Goal: Task Accomplishment & Management: Complete application form

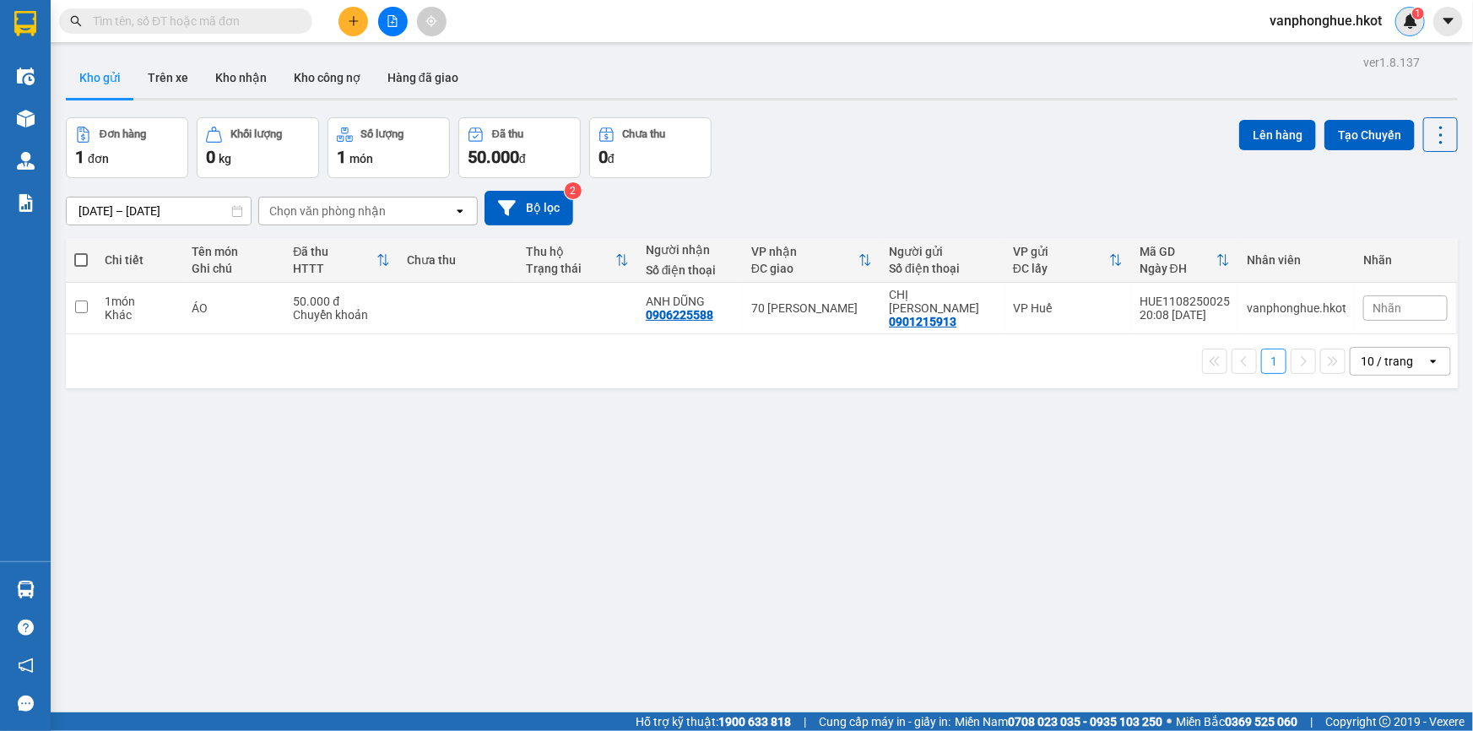
click at [1412, 13] on sup "1" at bounding box center [1418, 14] width 12 height 12
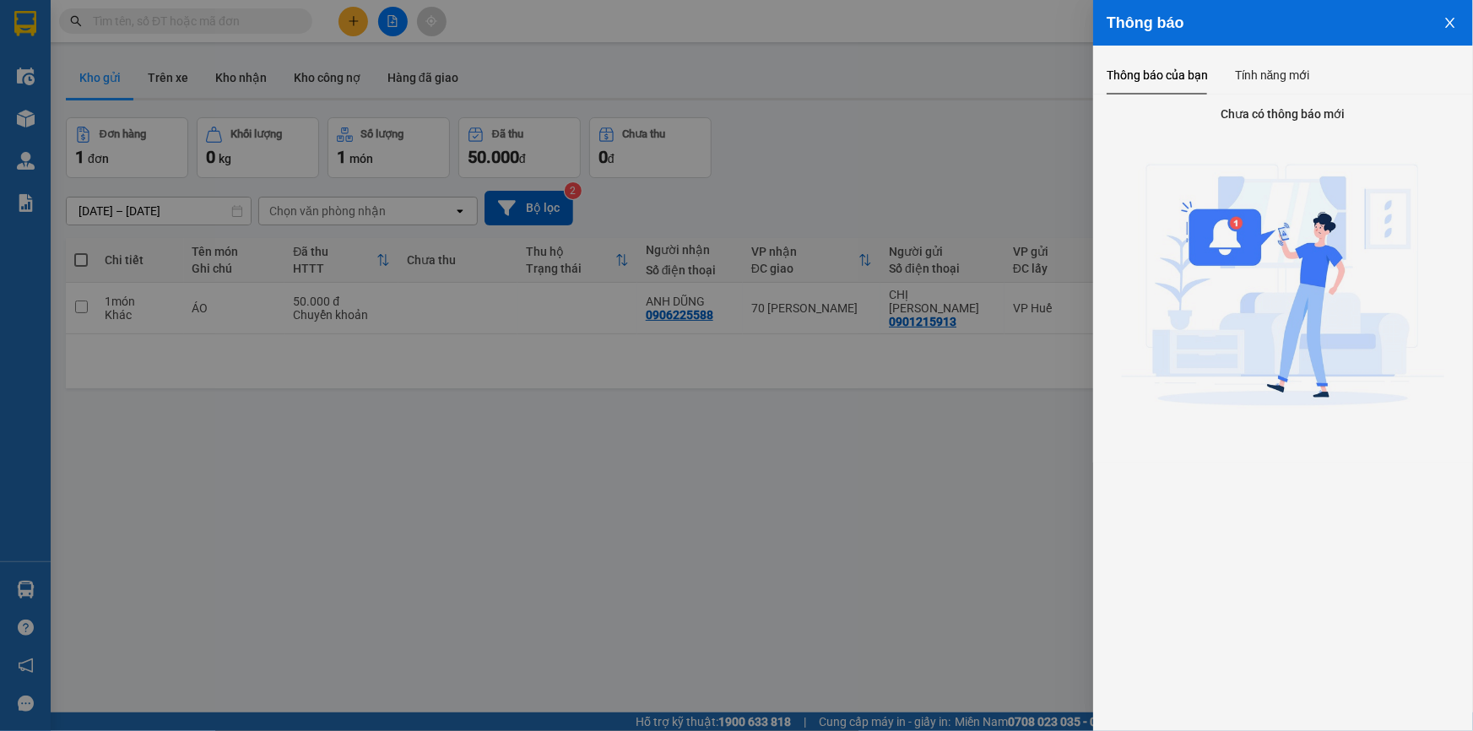
click at [1453, 30] on button "Close" at bounding box center [1450, 21] width 46 height 43
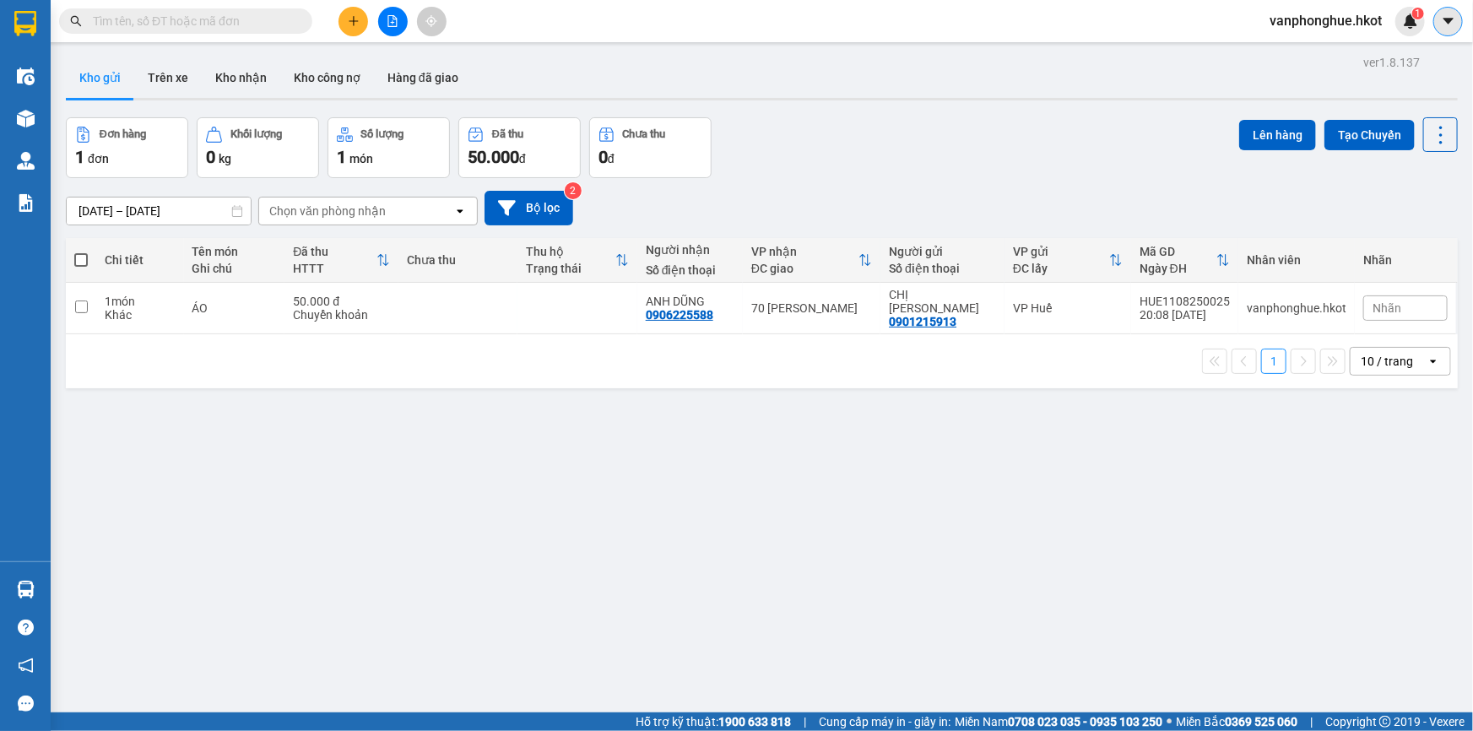
click at [1446, 21] on icon "caret-down" at bounding box center [1447, 21] width 10 height 6
click at [1315, 11] on span "vanphonghue.hkot" at bounding box center [1325, 20] width 139 height 21
click at [1310, 46] on span "Đăng xuất" at bounding box center [1332, 52] width 105 height 19
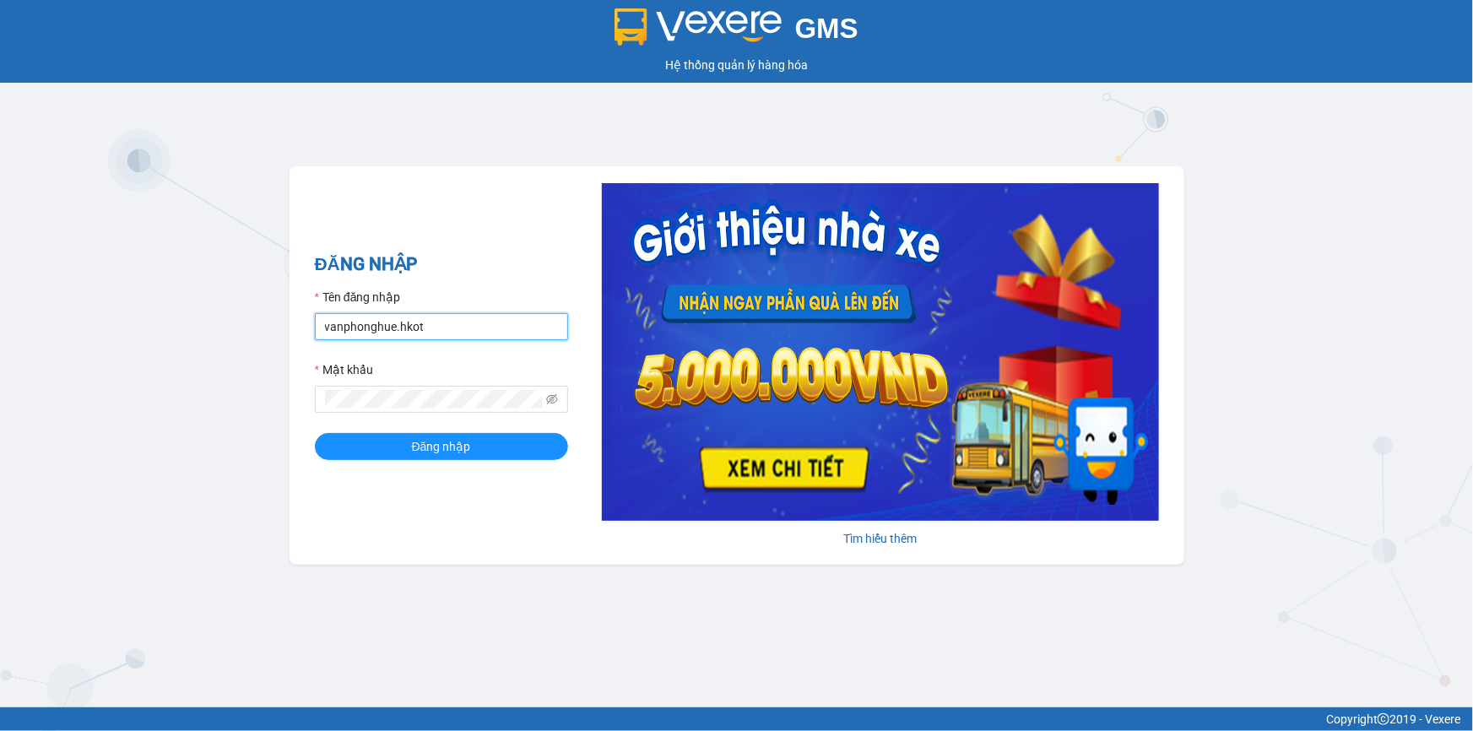
click at [442, 323] on input "vanphonghue.hkot" at bounding box center [441, 326] width 253 height 27
type input "vpqbntbinh.hkot"
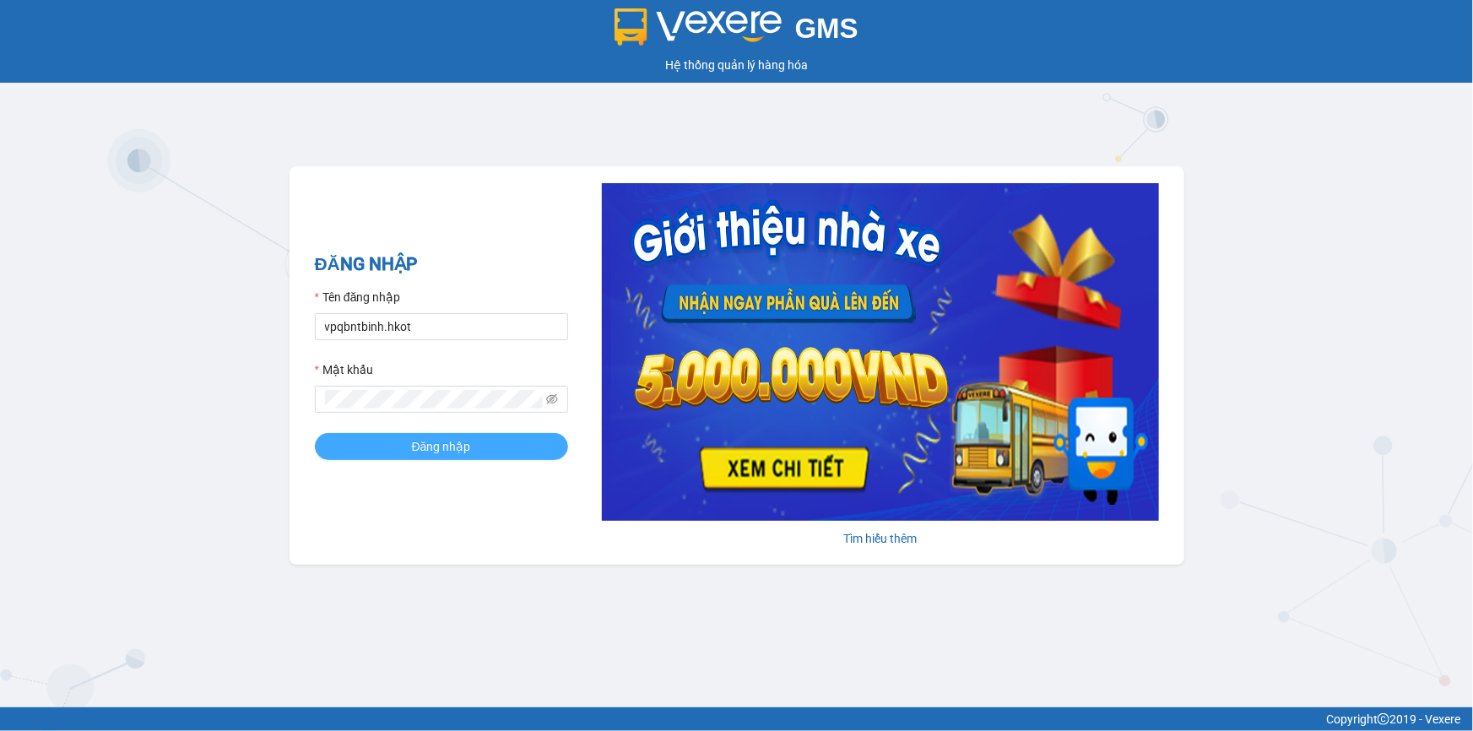
click at [424, 445] on span "Đăng nhập" at bounding box center [441, 446] width 59 height 19
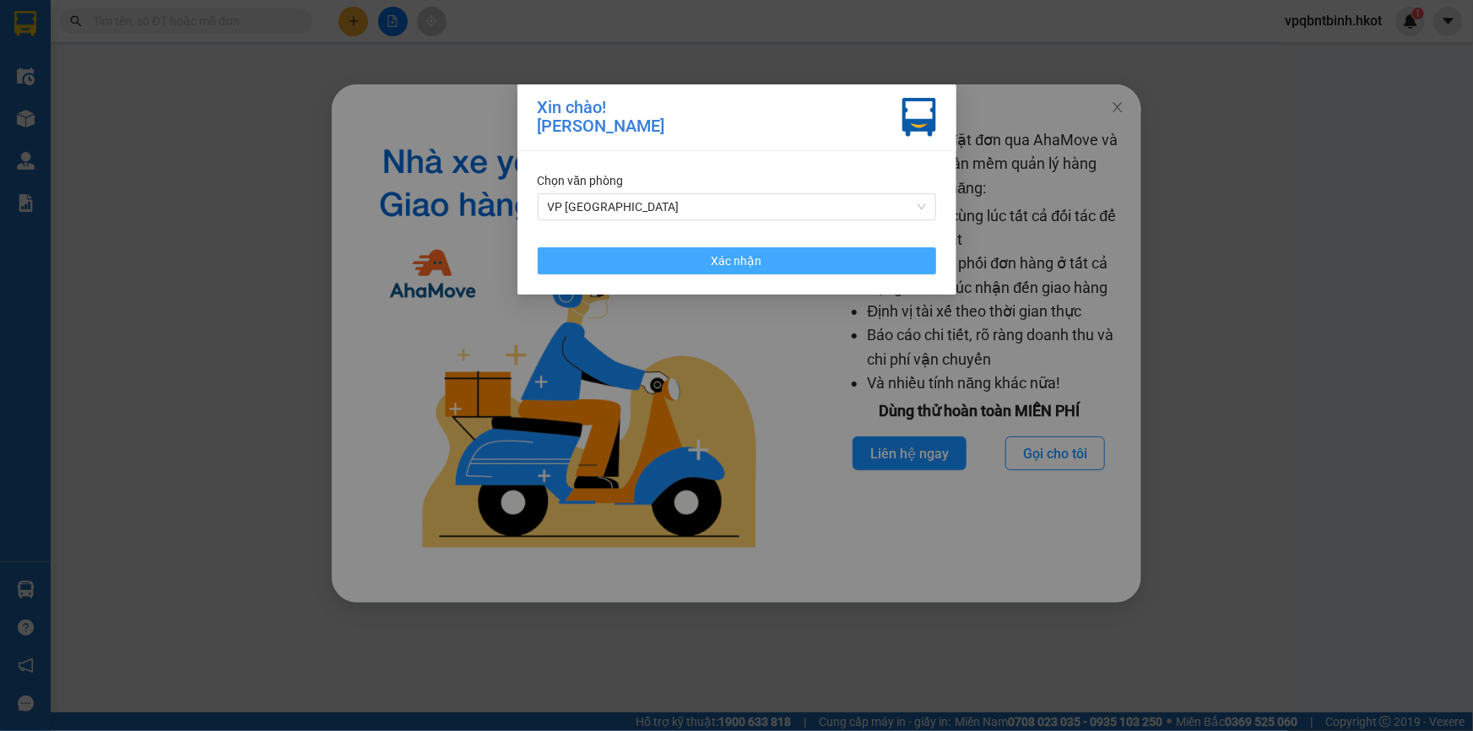
click at [782, 259] on button "Xác nhận" at bounding box center [737, 260] width 398 height 27
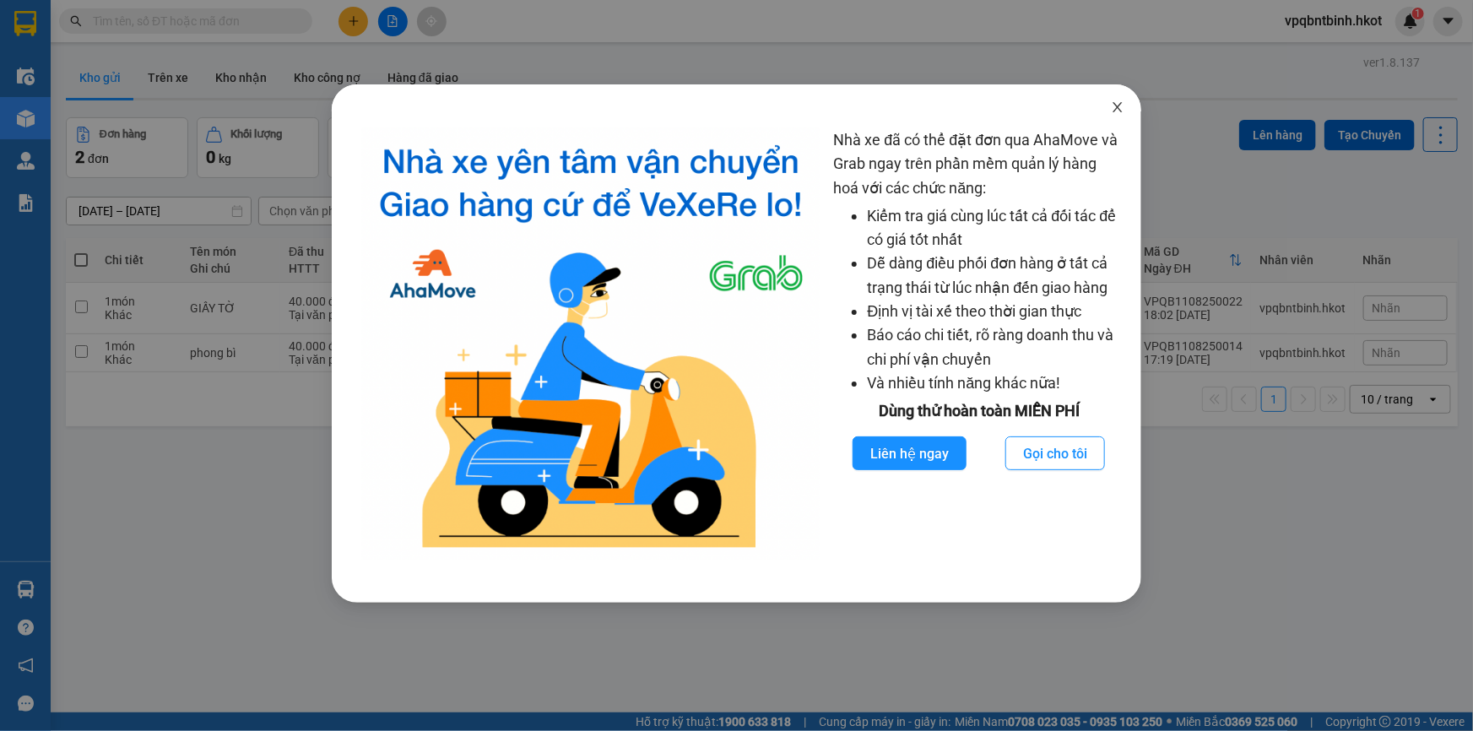
click at [1117, 105] on icon "close" at bounding box center [1118, 107] width 14 height 14
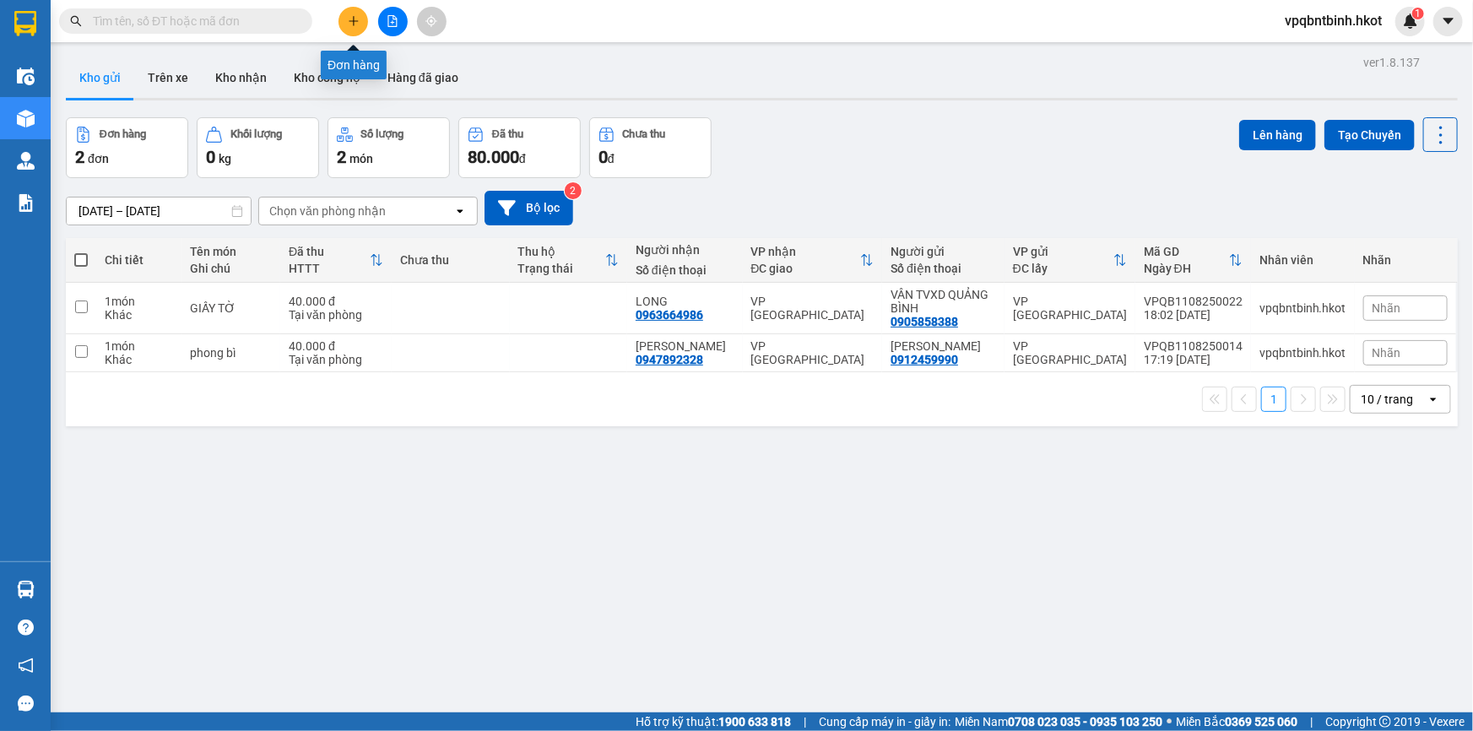
click at [352, 27] on button at bounding box center [353, 22] width 30 height 30
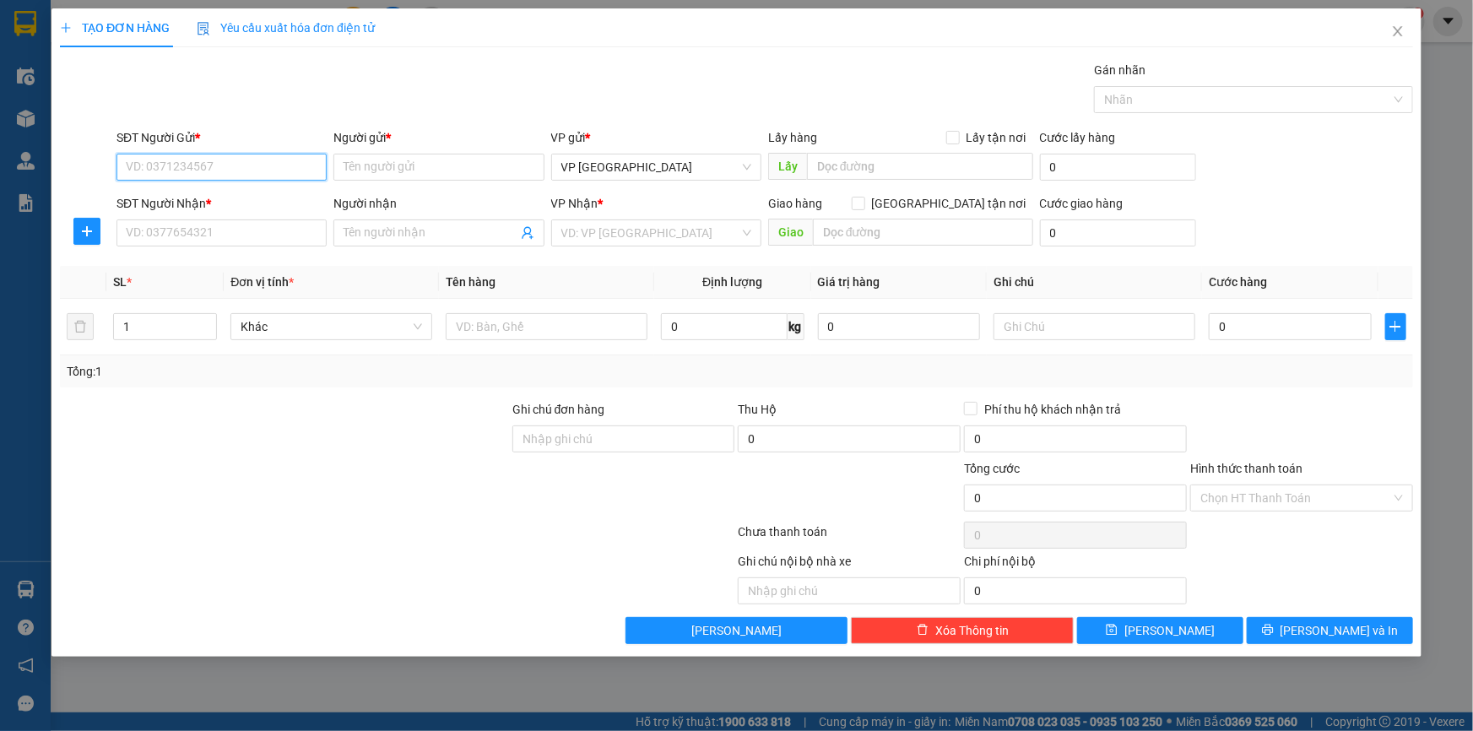
paste input "0948885525"
type input "0948885525"
click at [396, 169] on input "Người gửi *" at bounding box center [438, 167] width 210 height 27
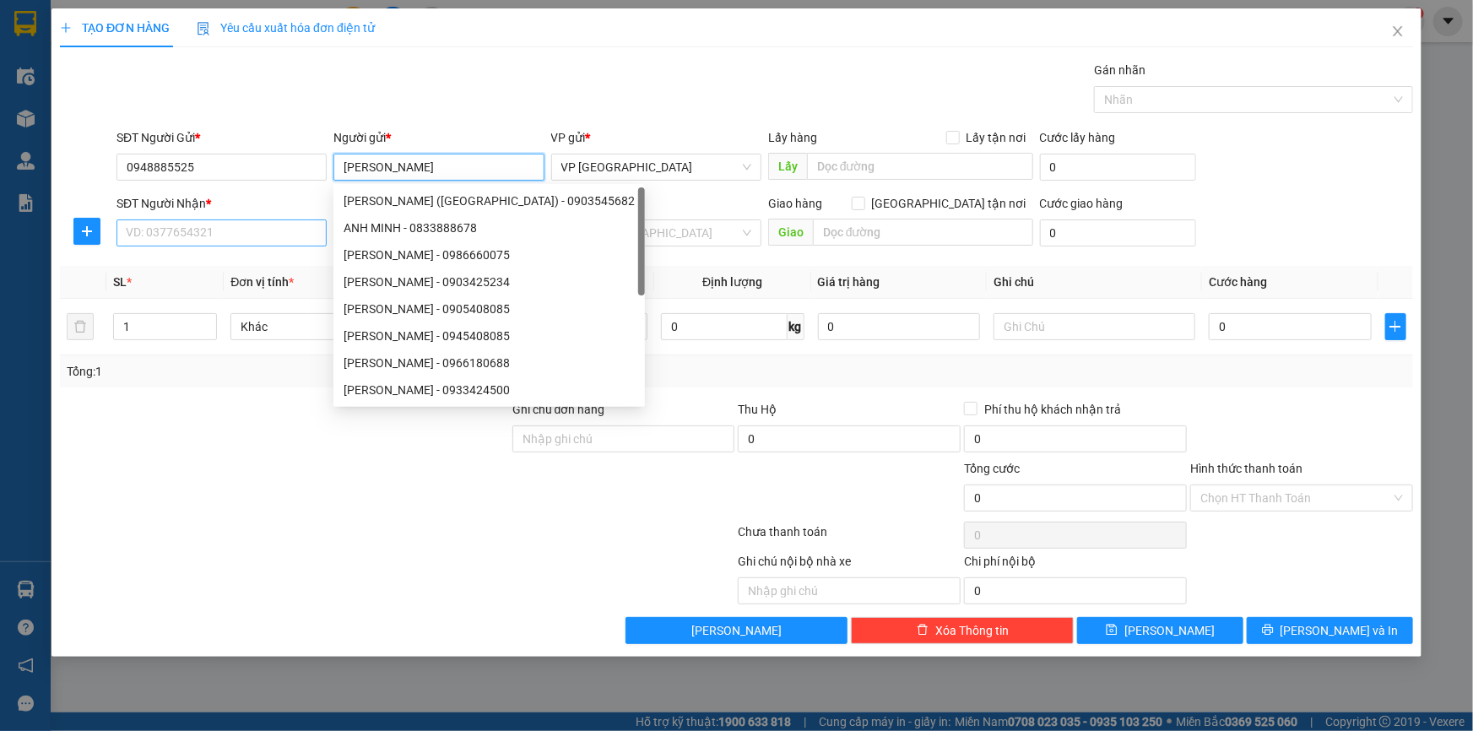
type input "[PERSON_NAME]"
click at [280, 228] on input "SĐT Người Nhận *" at bounding box center [221, 232] width 210 height 27
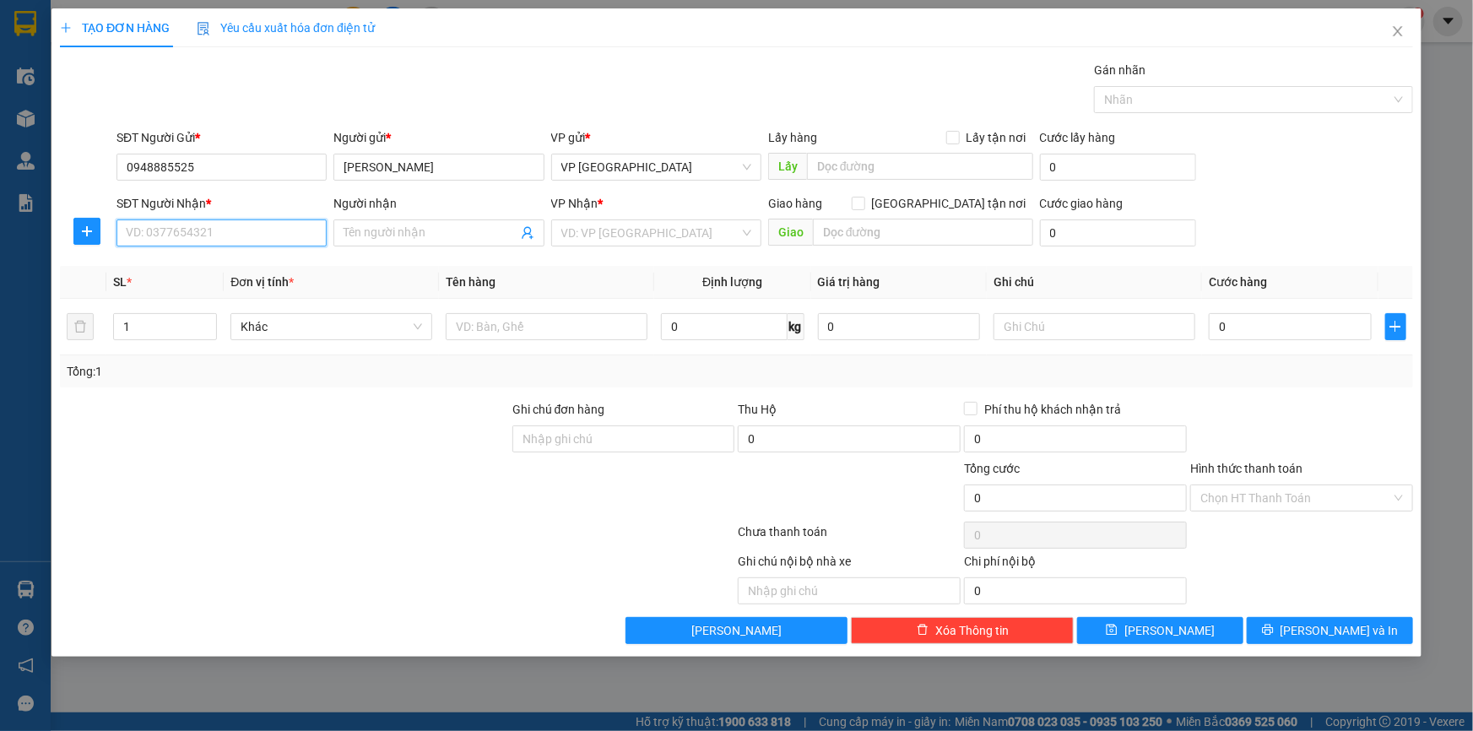
paste input "0985261215"
type input "0985261215"
click at [428, 231] on input "Người nhận" at bounding box center [429, 233] width 173 height 19
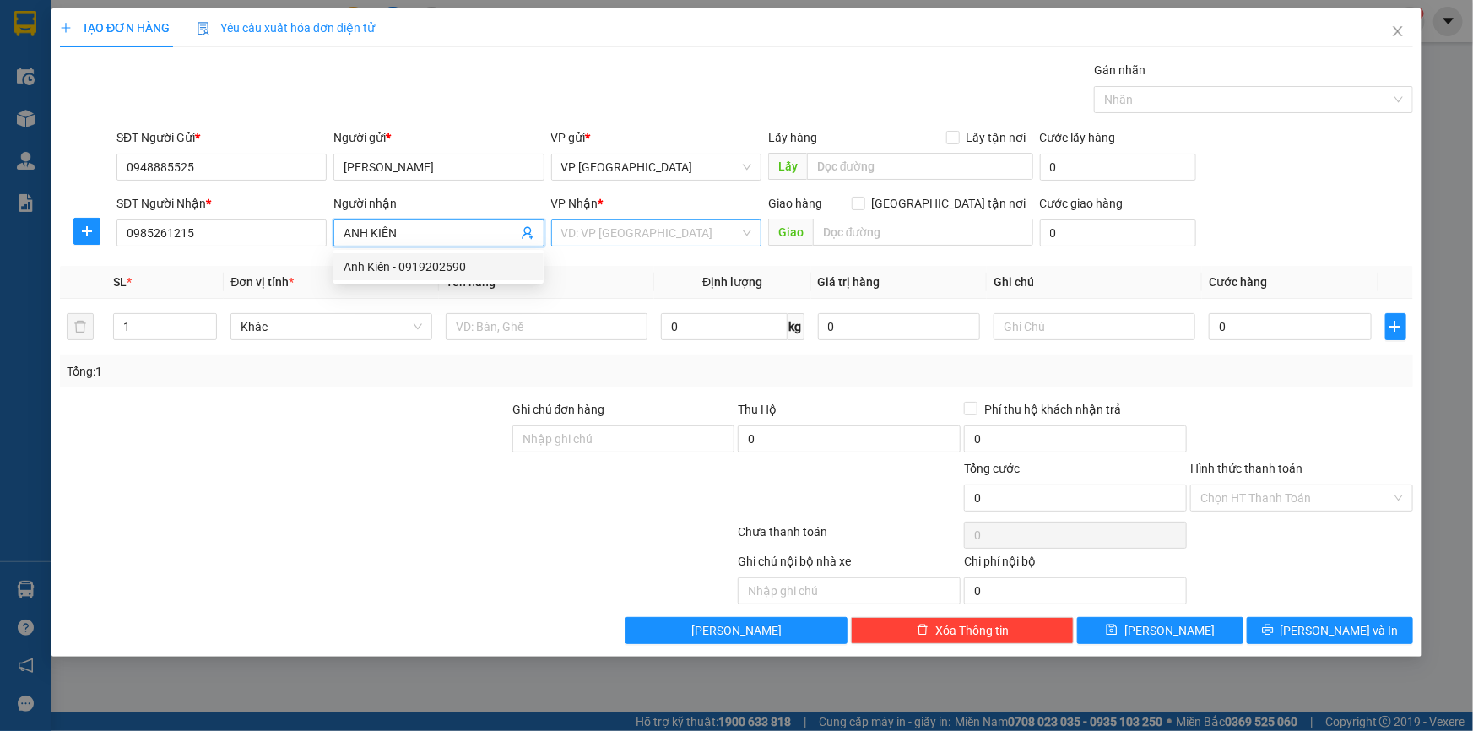
type input "ANH KIÊN"
click at [681, 228] on input "search" at bounding box center [650, 232] width 178 height 25
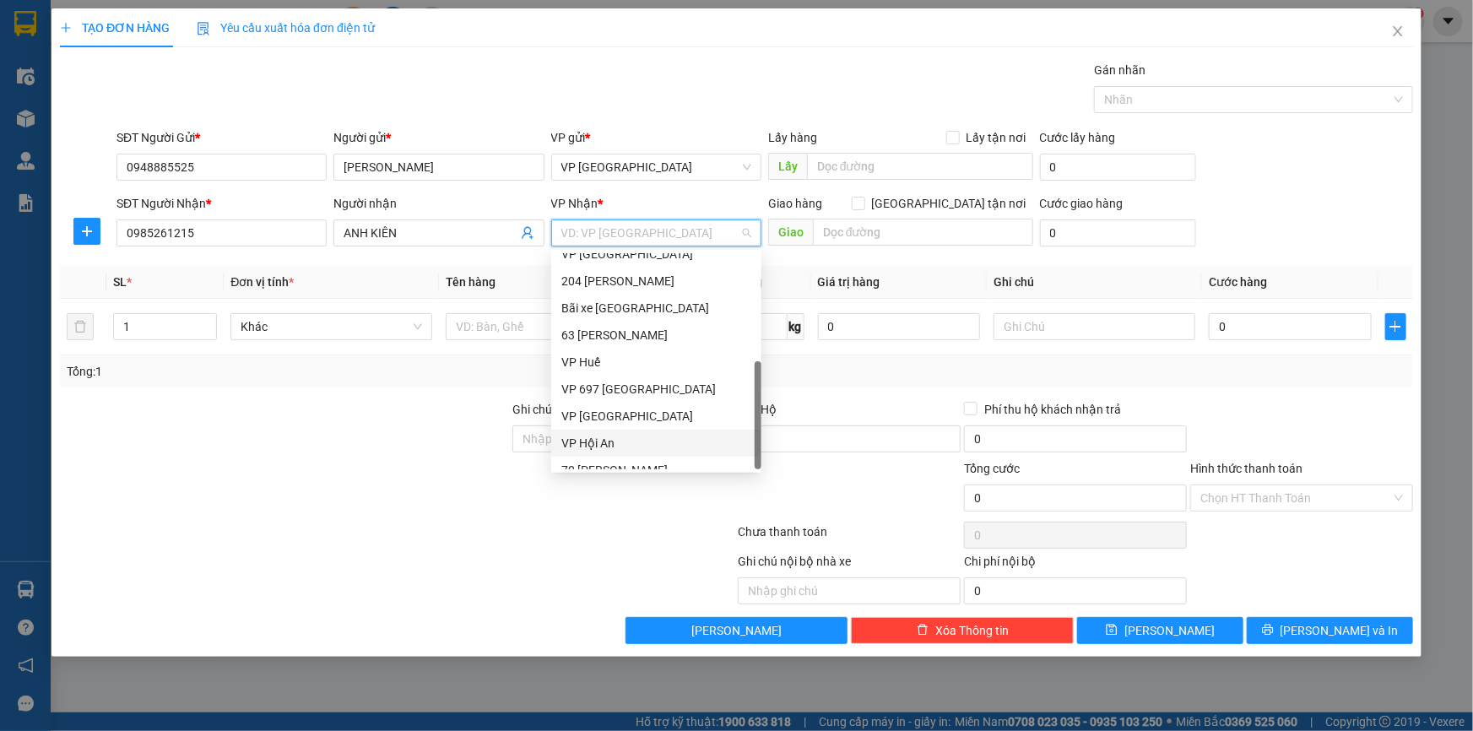
scroll to position [161, 0]
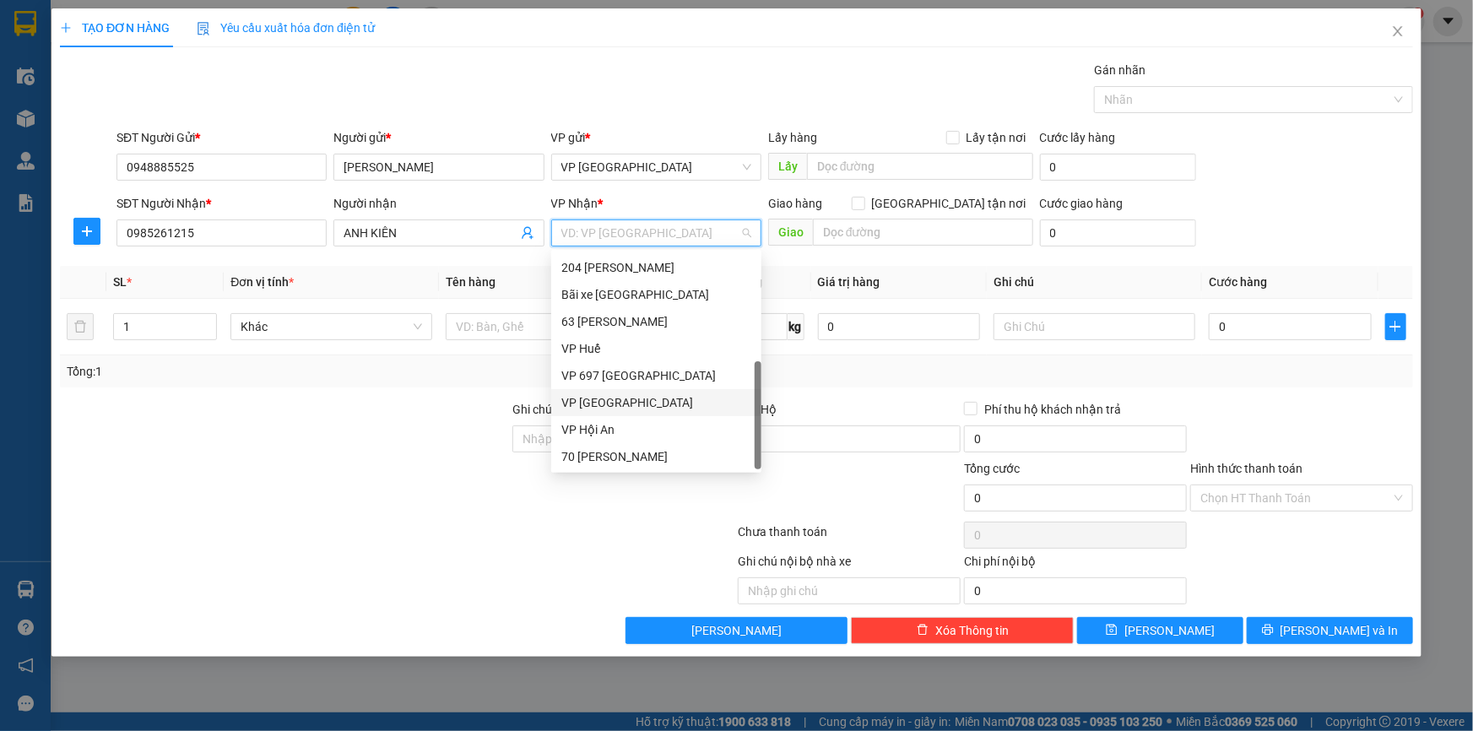
click at [632, 403] on div "VP [GEOGRAPHIC_DATA]" at bounding box center [656, 402] width 190 height 19
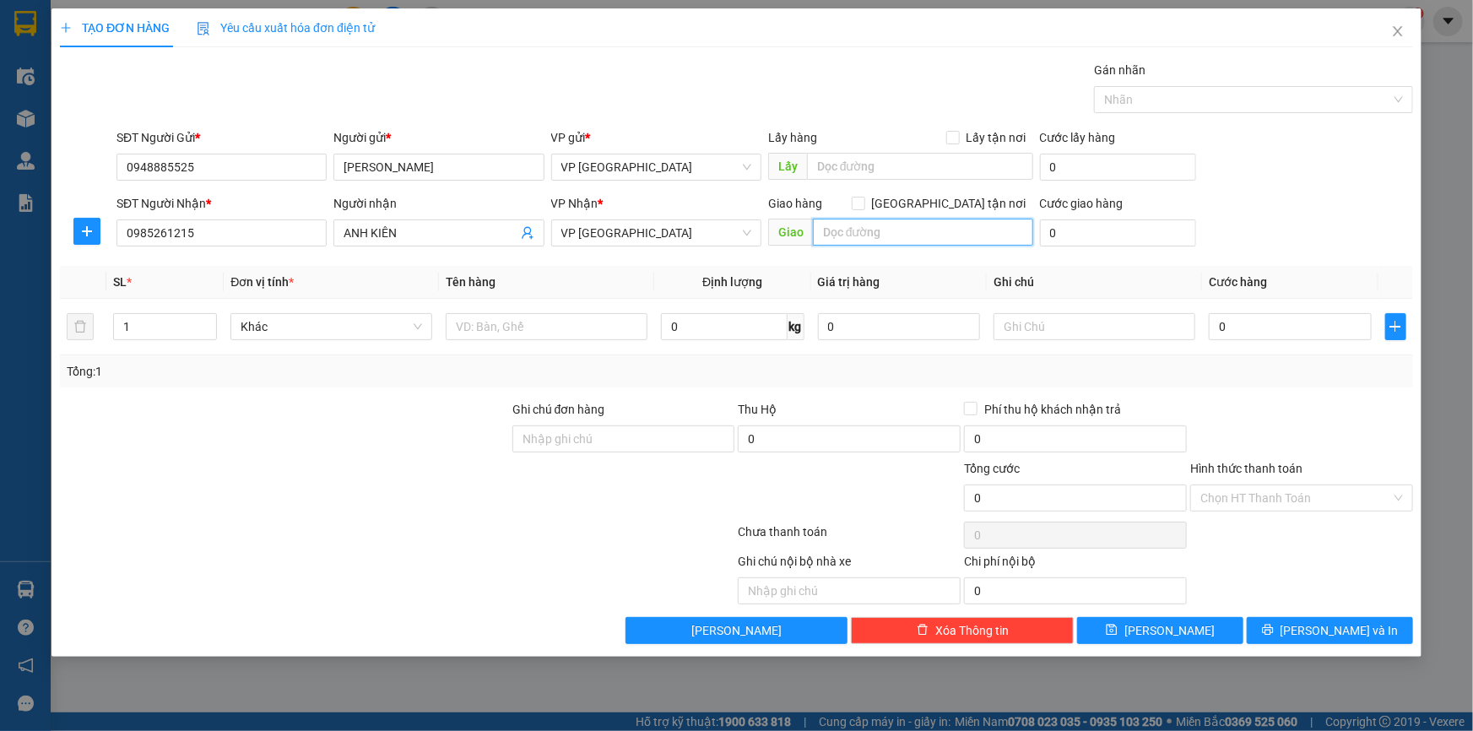
click at [872, 236] on input "text" at bounding box center [923, 232] width 220 height 27
type input "NGƯỜI NHẬN THANH TOÁN CƯỚC"
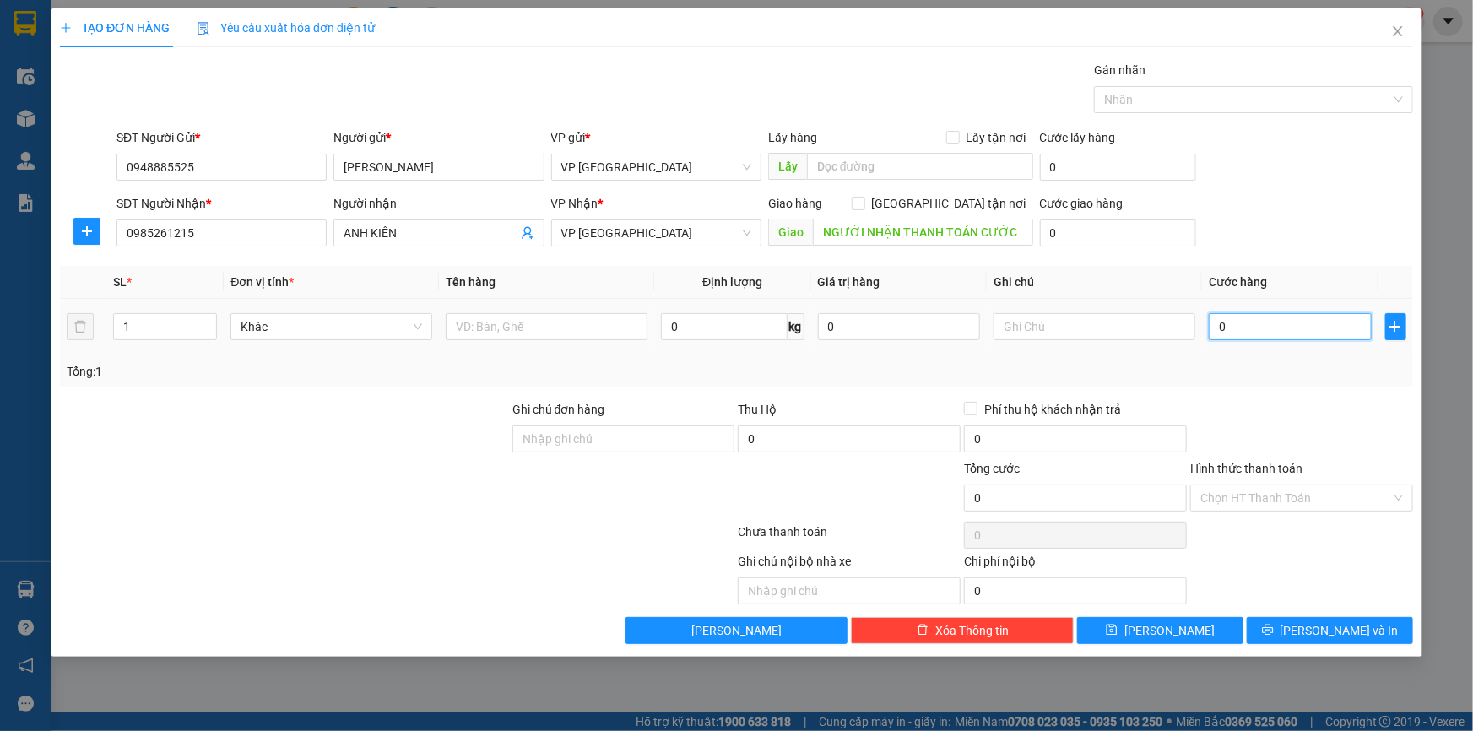
click at [1247, 328] on input "0" at bounding box center [1290, 326] width 163 height 27
click at [554, 321] on input "text" at bounding box center [547, 326] width 202 height 27
type input "BÁNH LỌC"
click at [1247, 331] on input "0" at bounding box center [1290, 326] width 163 height 27
type input "06"
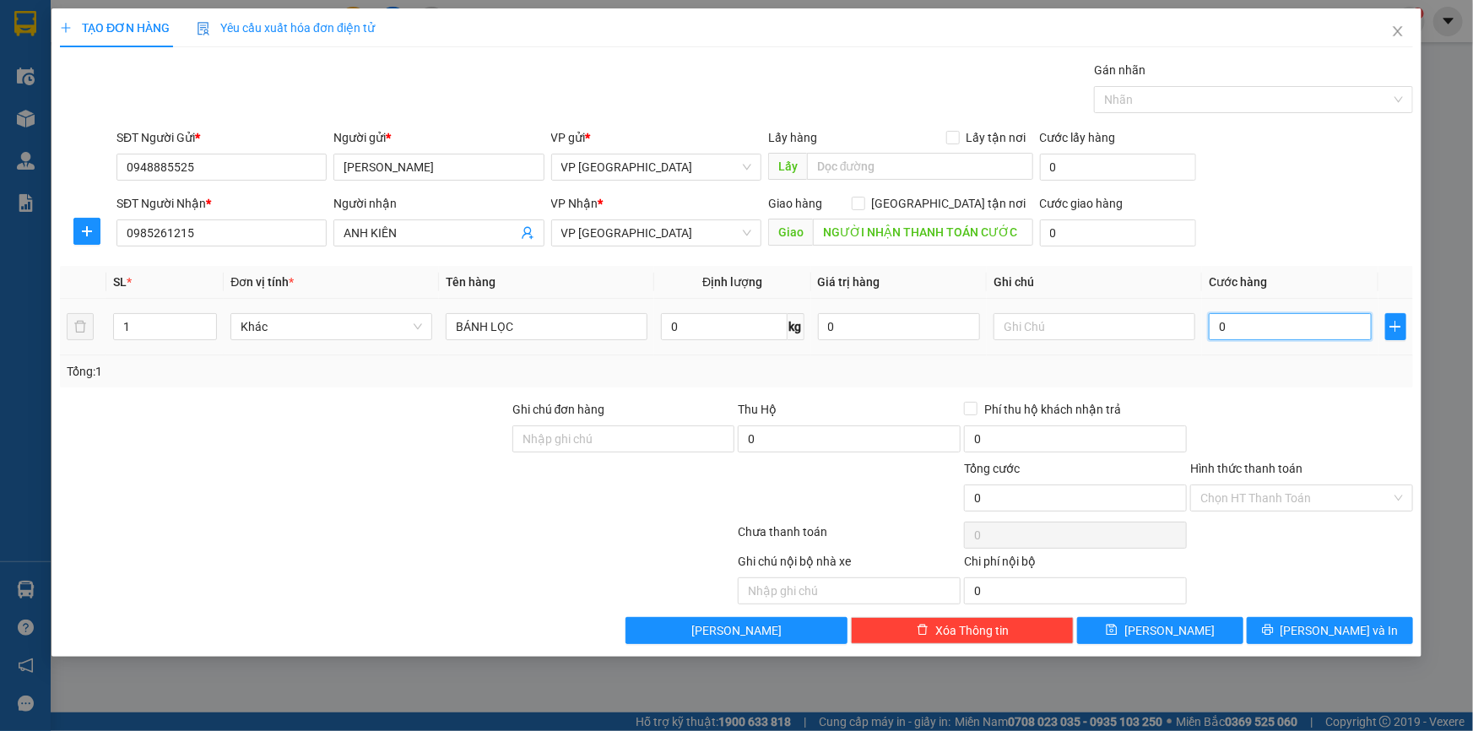
type input "6"
type input "060"
type input "60"
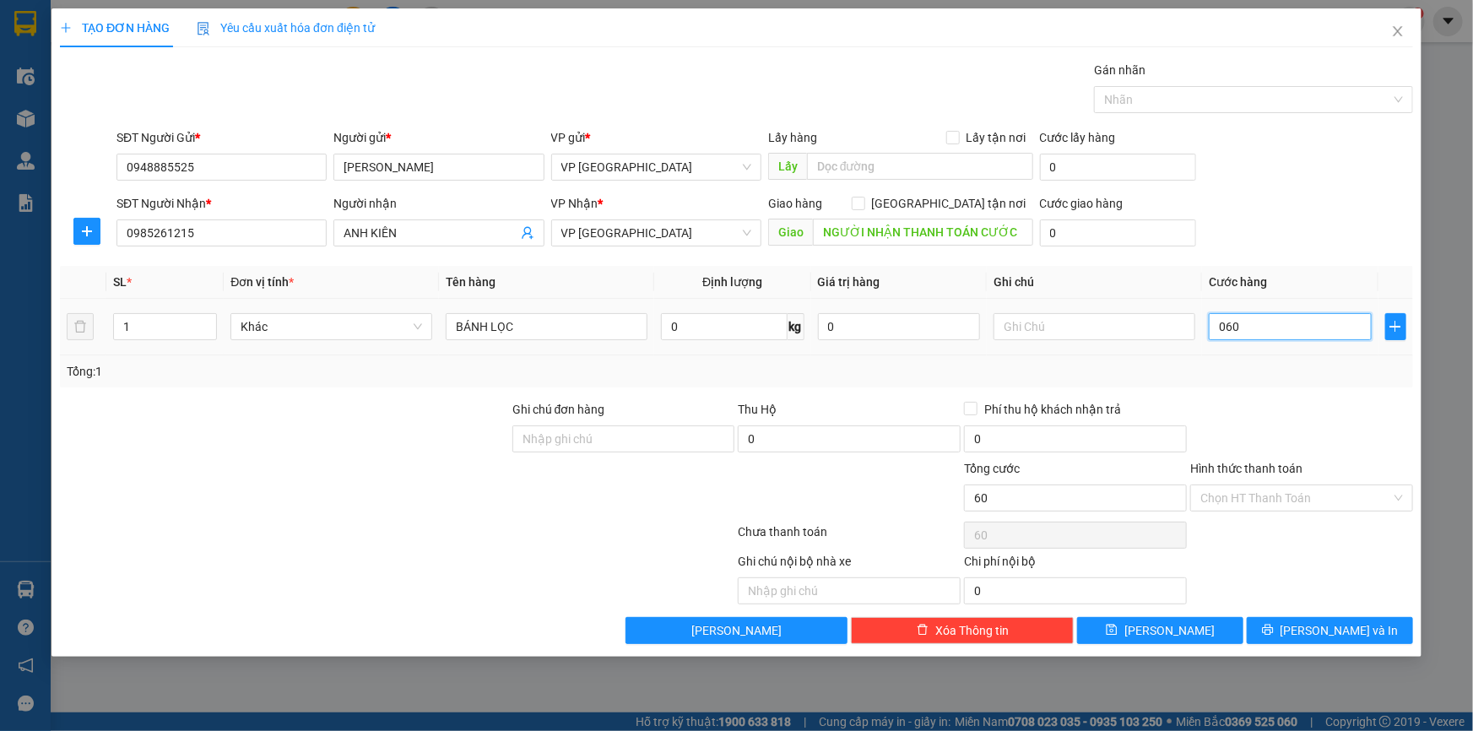
type input "0.600"
type input "600"
type input "06.000"
type input "6.000"
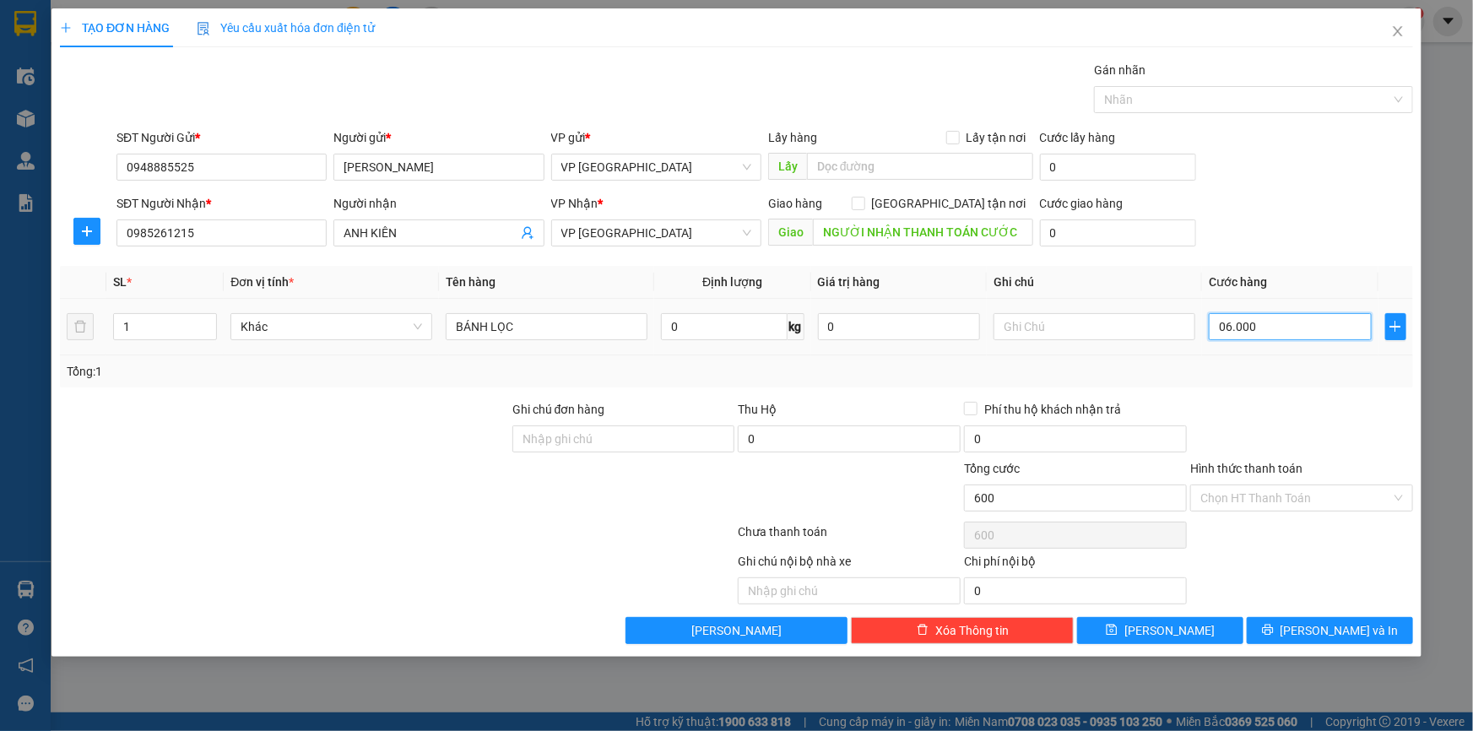
type input "6.000"
type input "060.000"
type input "60.000"
drag, startPoint x: 1225, startPoint y: 329, endPoint x: 1215, endPoint y: 329, distance: 10.1
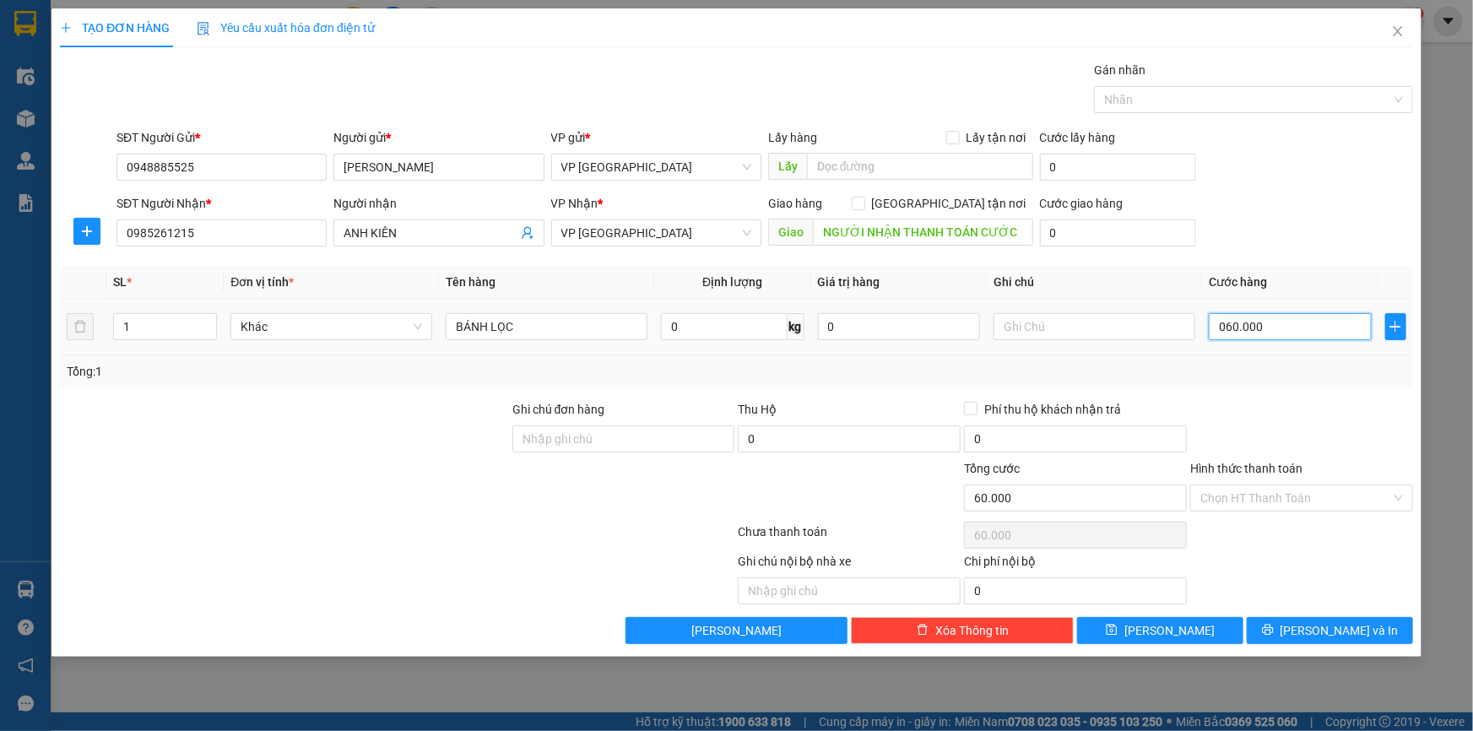
click at [1215, 329] on input "060.000" at bounding box center [1290, 326] width 163 height 27
type input "60.000"
click at [1342, 495] on input "Hình thức thanh toán" at bounding box center [1295, 497] width 191 height 25
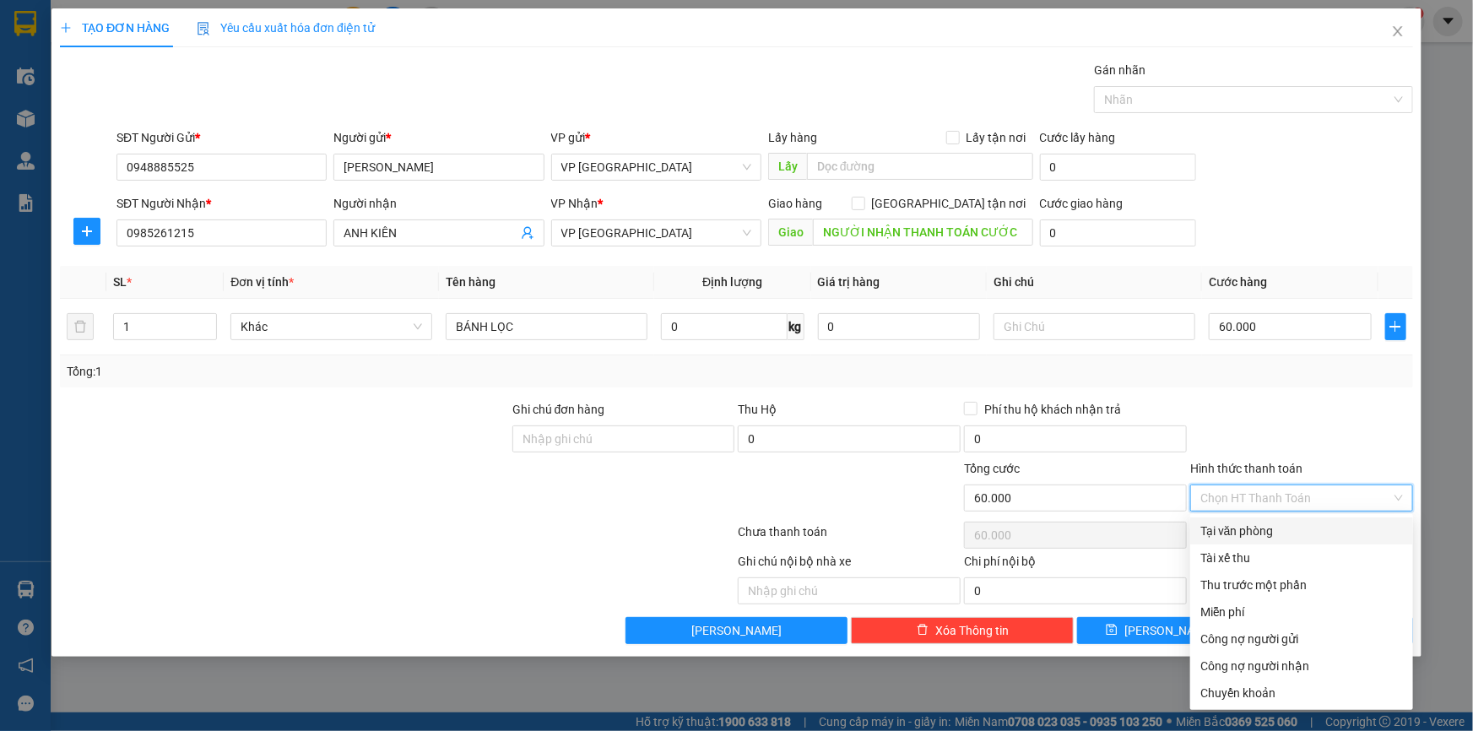
click at [1334, 435] on div at bounding box center [1301, 429] width 226 height 59
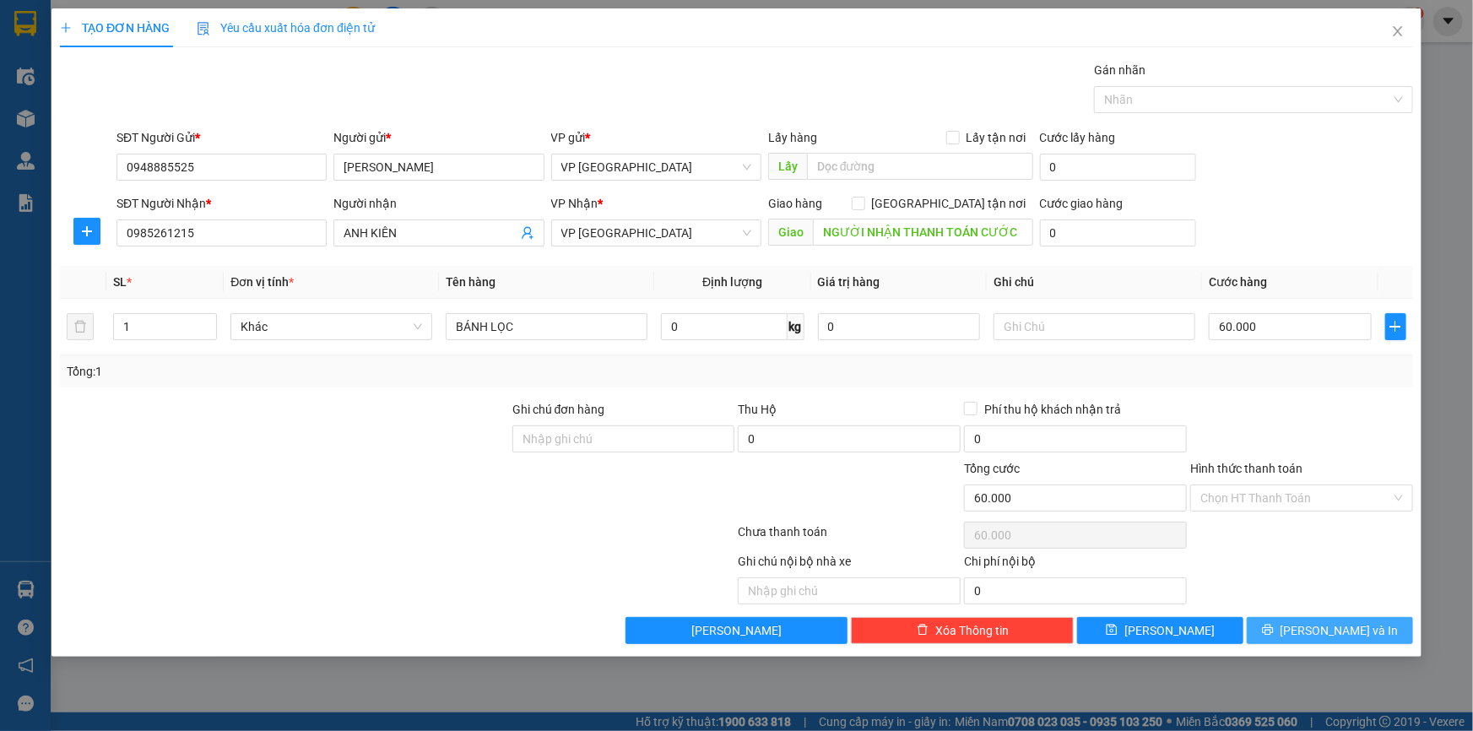
click at [1361, 625] on span "[PERSON_NAME] và In" at bounding box center [1339, 630] width 118 height 19
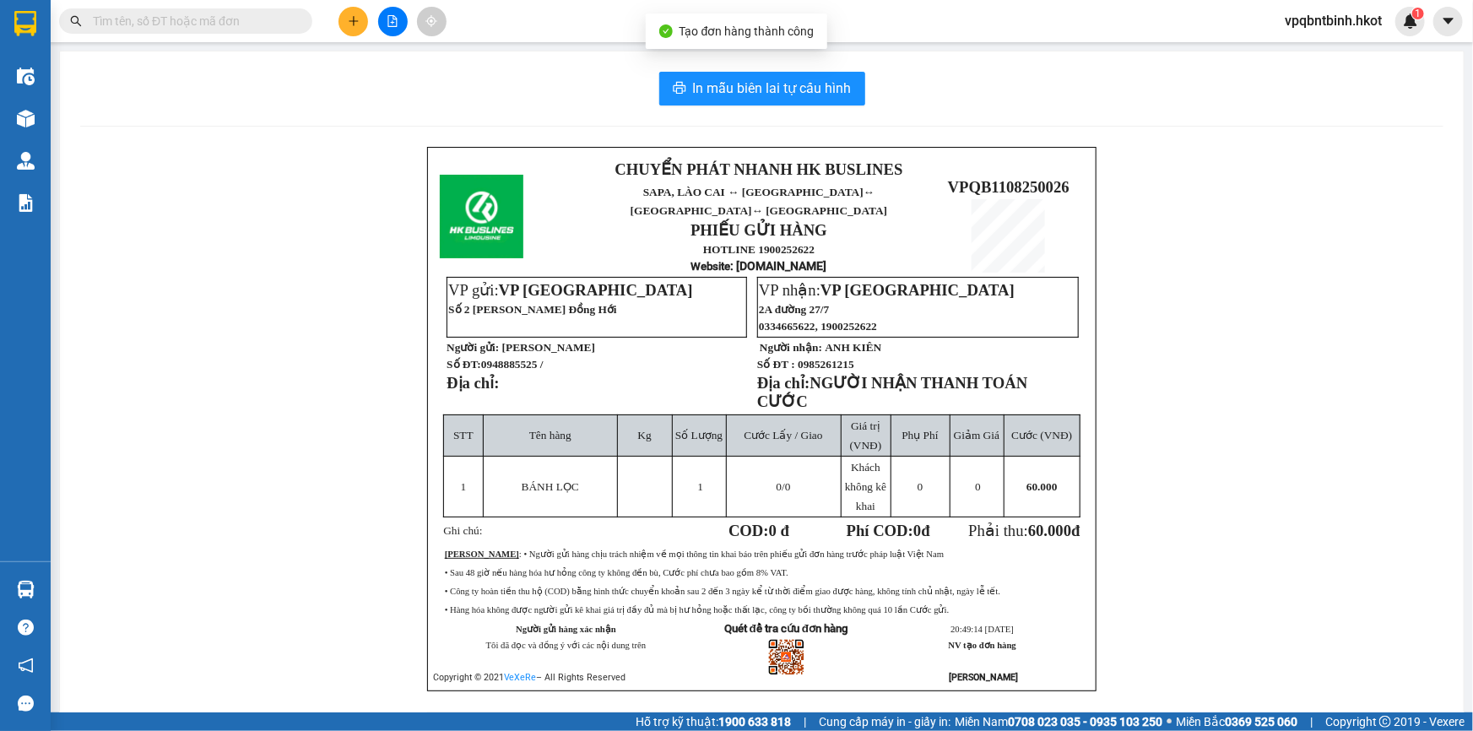
scroll to position [45, 0]
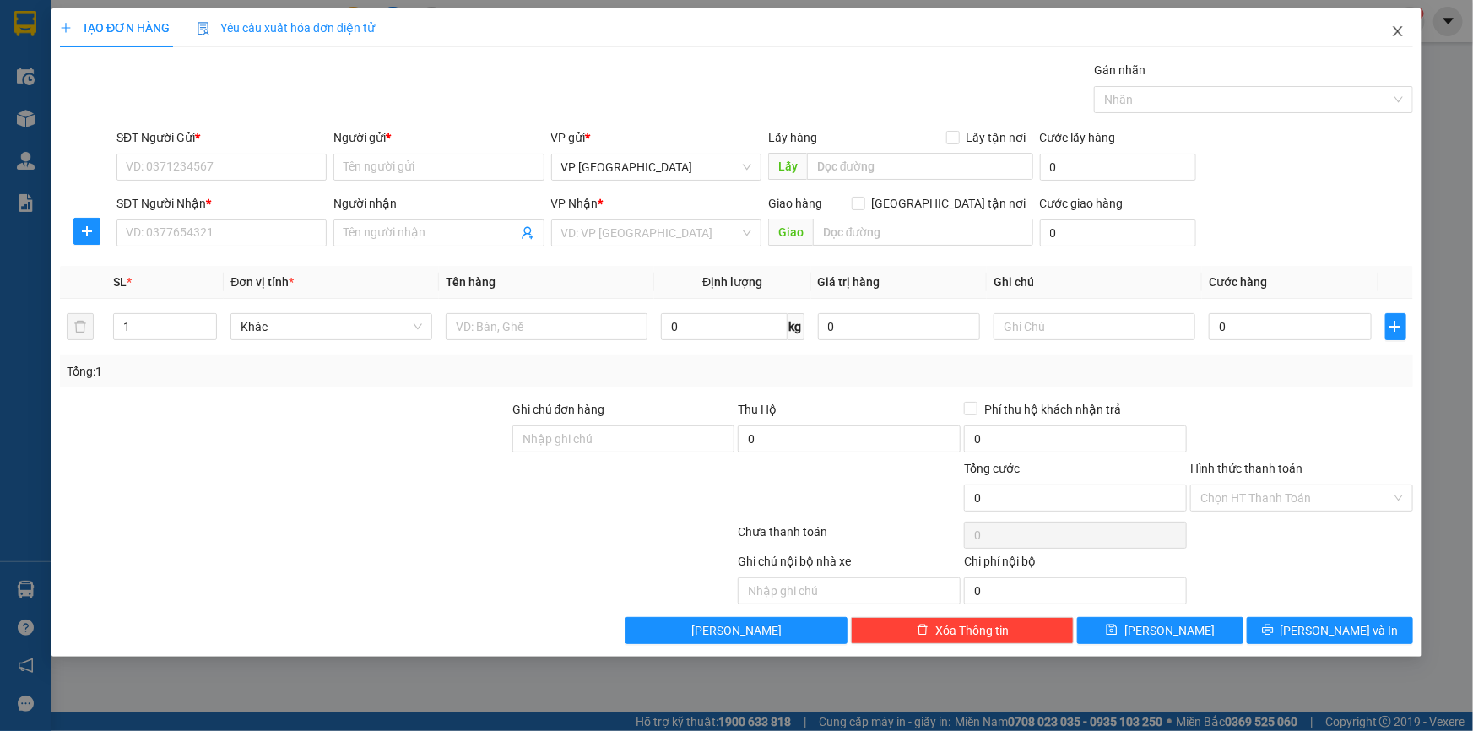
click at [1396, 24] on icon "close" at bounding box center [1398, 31] width 14 height 14
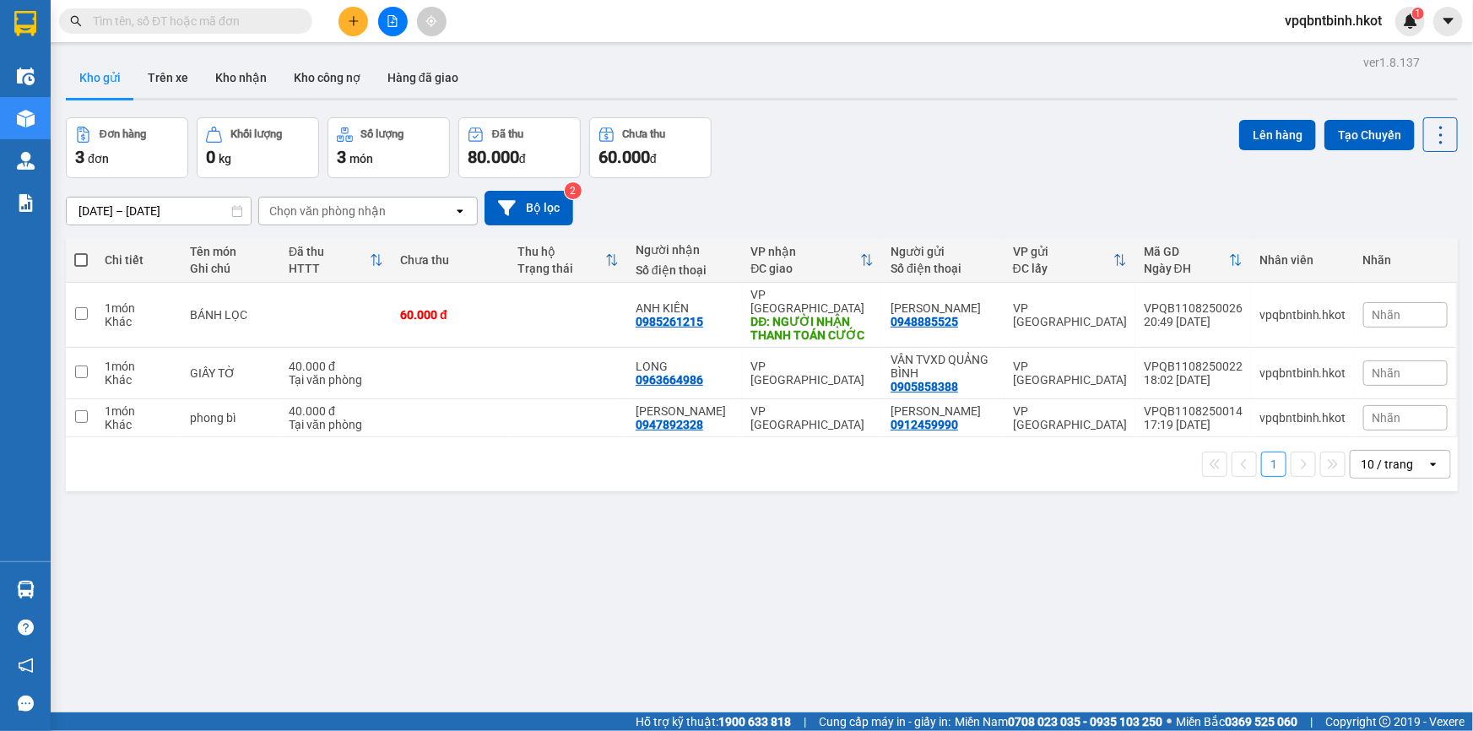
click at [1365, 23] on span "vpqbntbinh.hkot" at bounding box center [1333, 20] width 124 height 21
click at [1337, 54] on span "Đăng xuất" at bounding box center [1339, 52] width 92 height 19
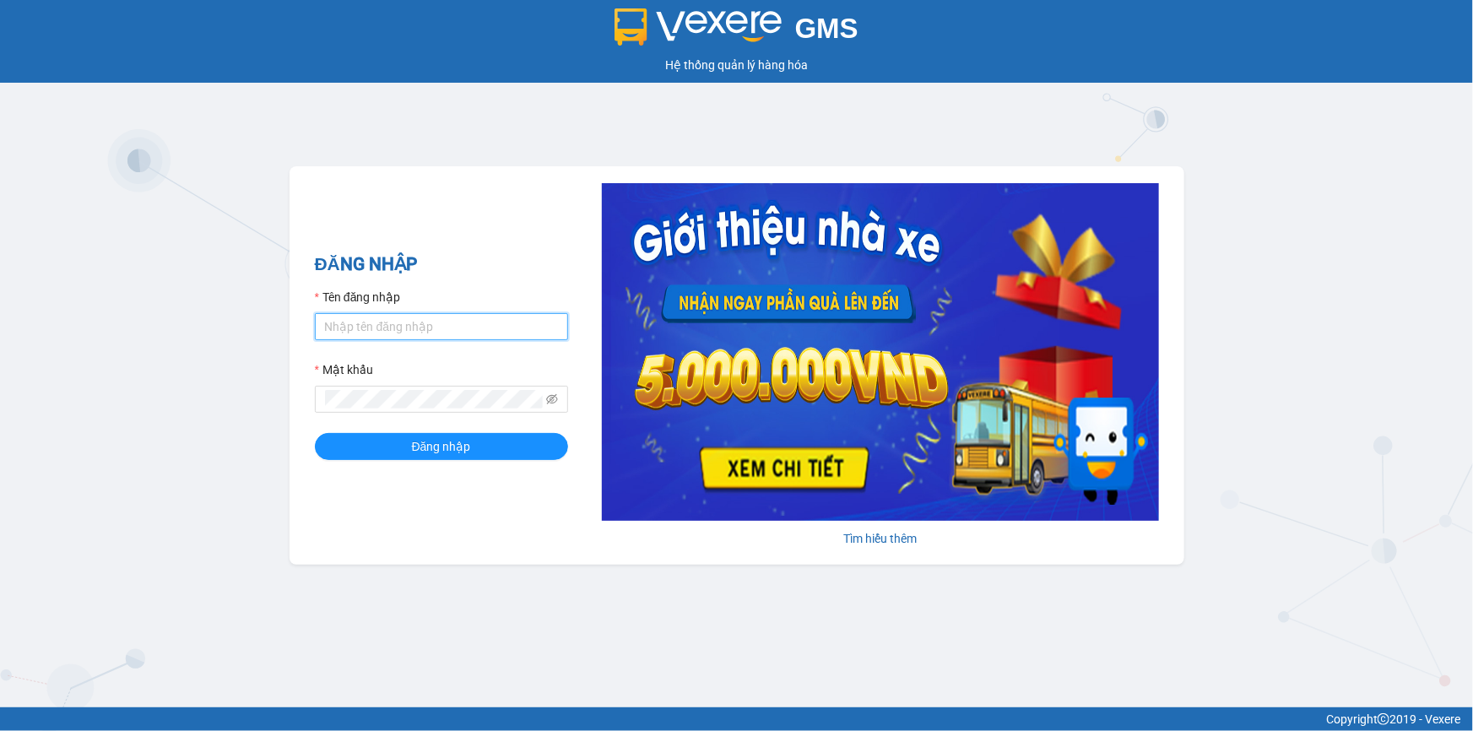
type input "vpqbntbinh.hkot"
drag, startPoint x: 489, startPoint y: 323, endPoint x: 307, endPoint y: 312, distance: 182.6
click at [307, 312] on div "ĐĂNG NHẬP Tên đăng nhập vpqbntbinh.hkot Mật khẩu Đăng nhập Tìm hiểu thêm" at bounding box center [736, 365] width 895 height 398
type input "vanphonghue.hkot"
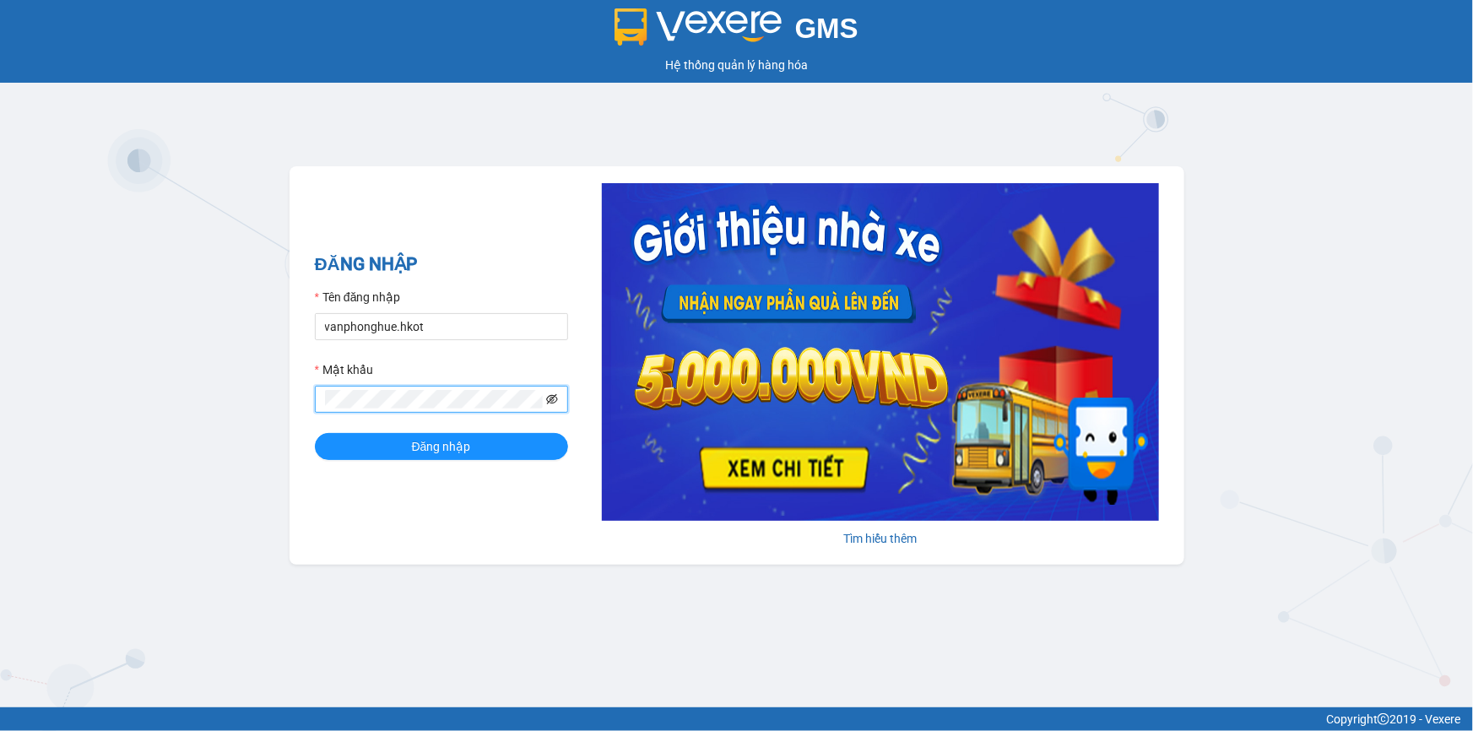
click at [549, 397] on icon "eye-invisible" at bounding box center [552, 399] width 12 height 12
click at [461, 446] on span "Đăng nhập" at bounding box center [441, 446] width 59 height 19
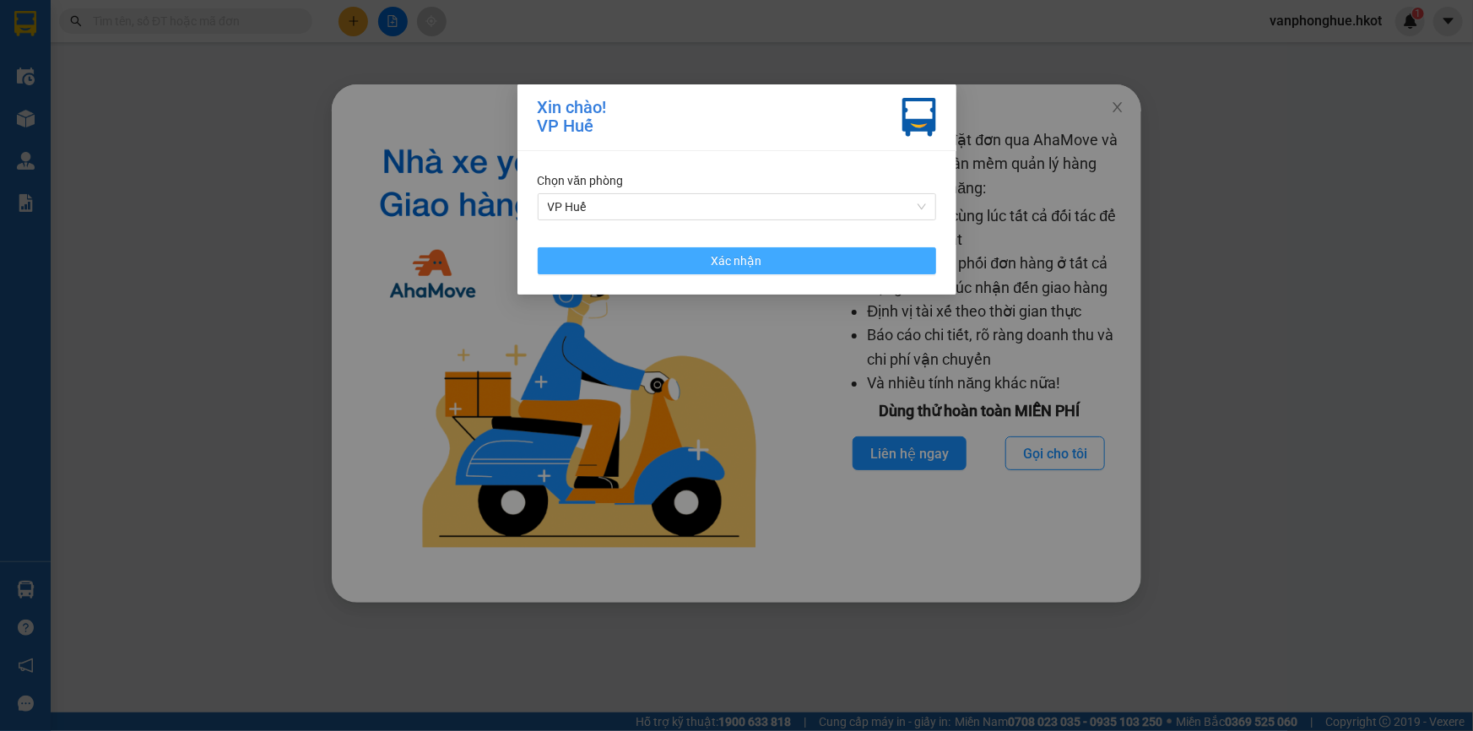
click at [801, 251] on button "Xác nhận" at bounding box center [737, 260] width 398 height 27
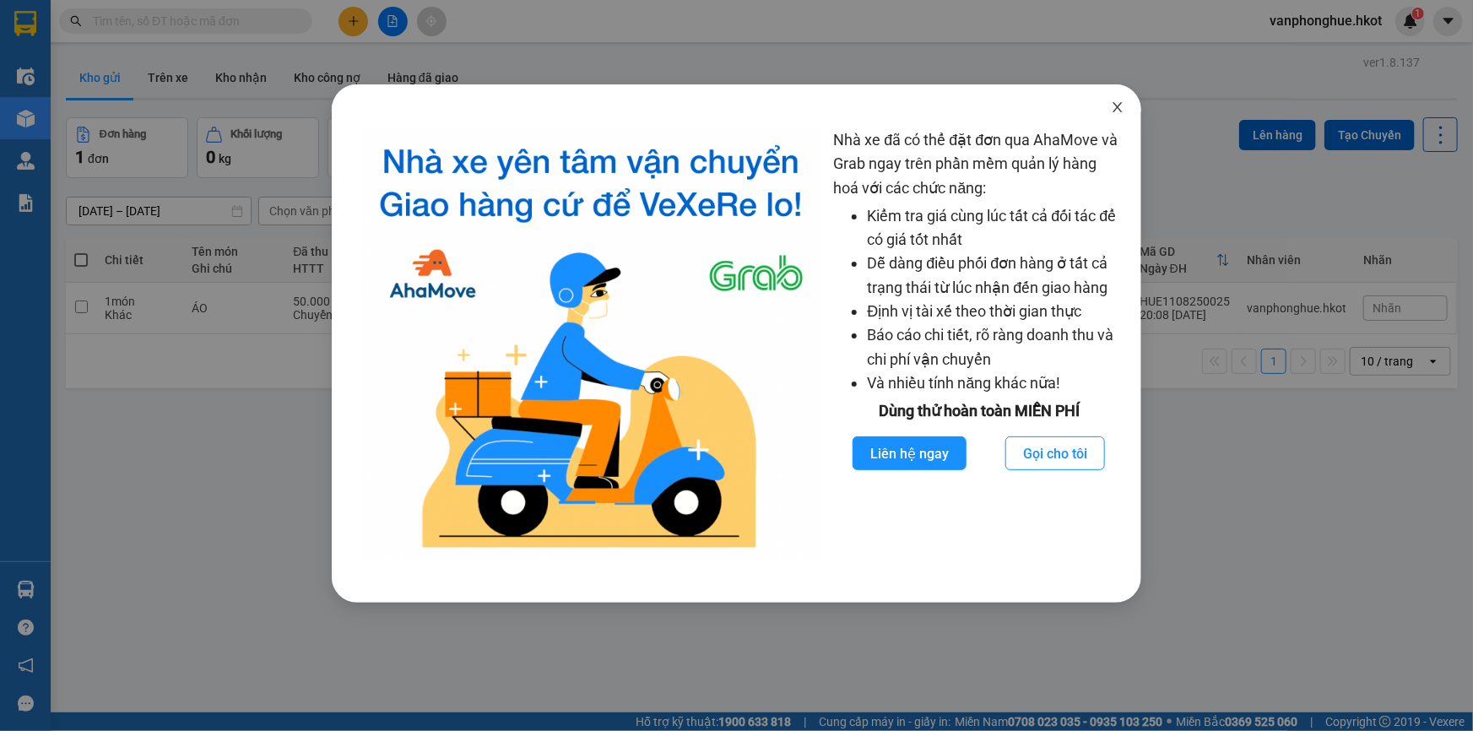
click at [1122, 107] on icon "close" at bounding box center [1118, 107] width 14 height 14
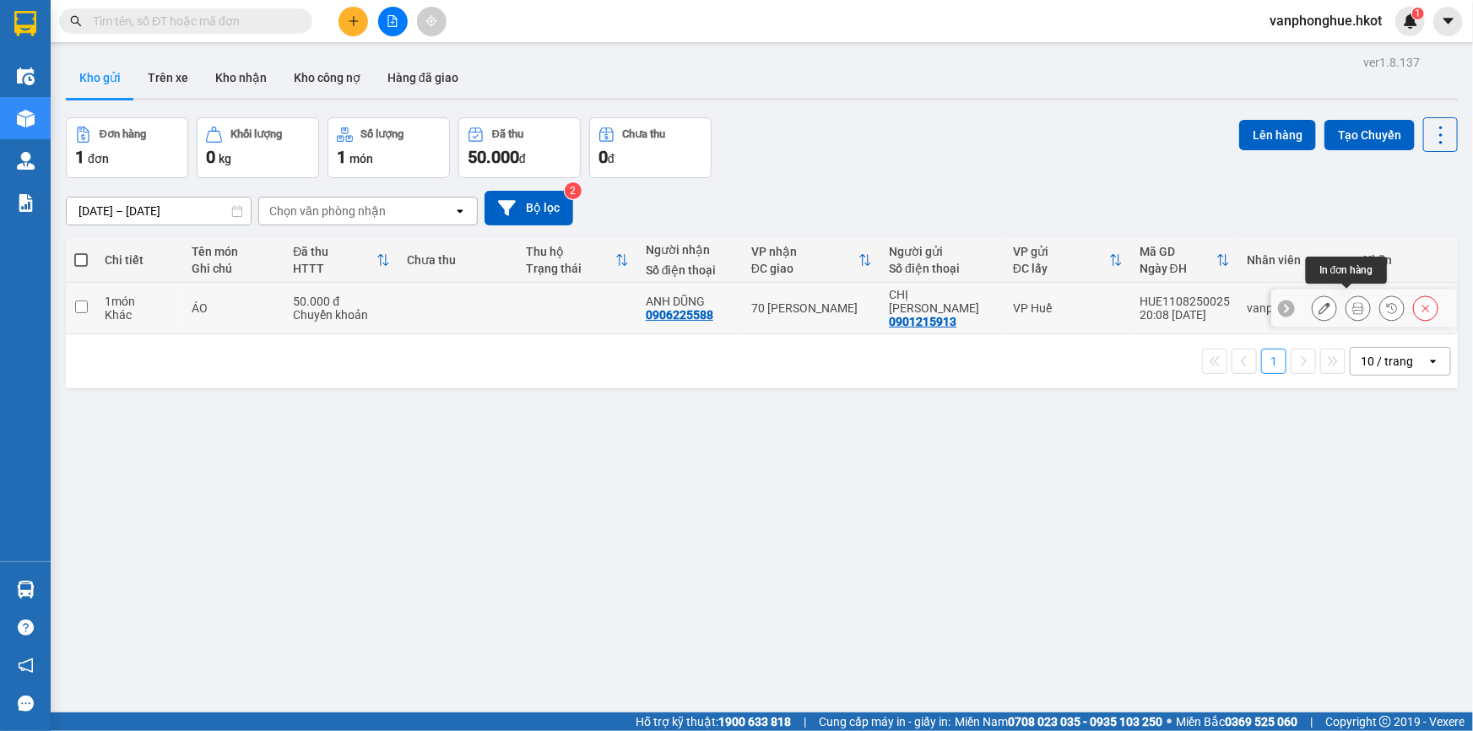
click at [1352, 302] on icon at bounding box center [1358, 308] width 12 height 12
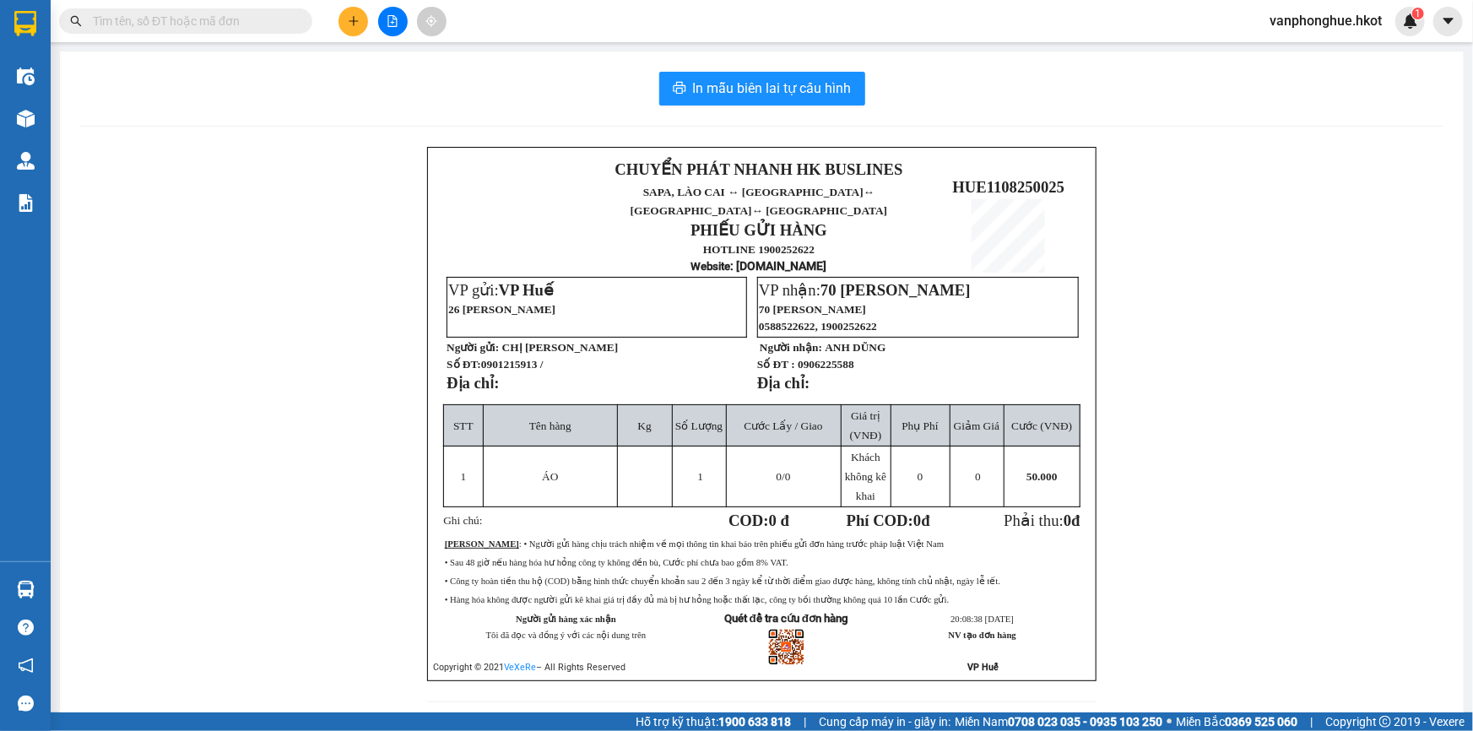
scroll to position [34, 0]
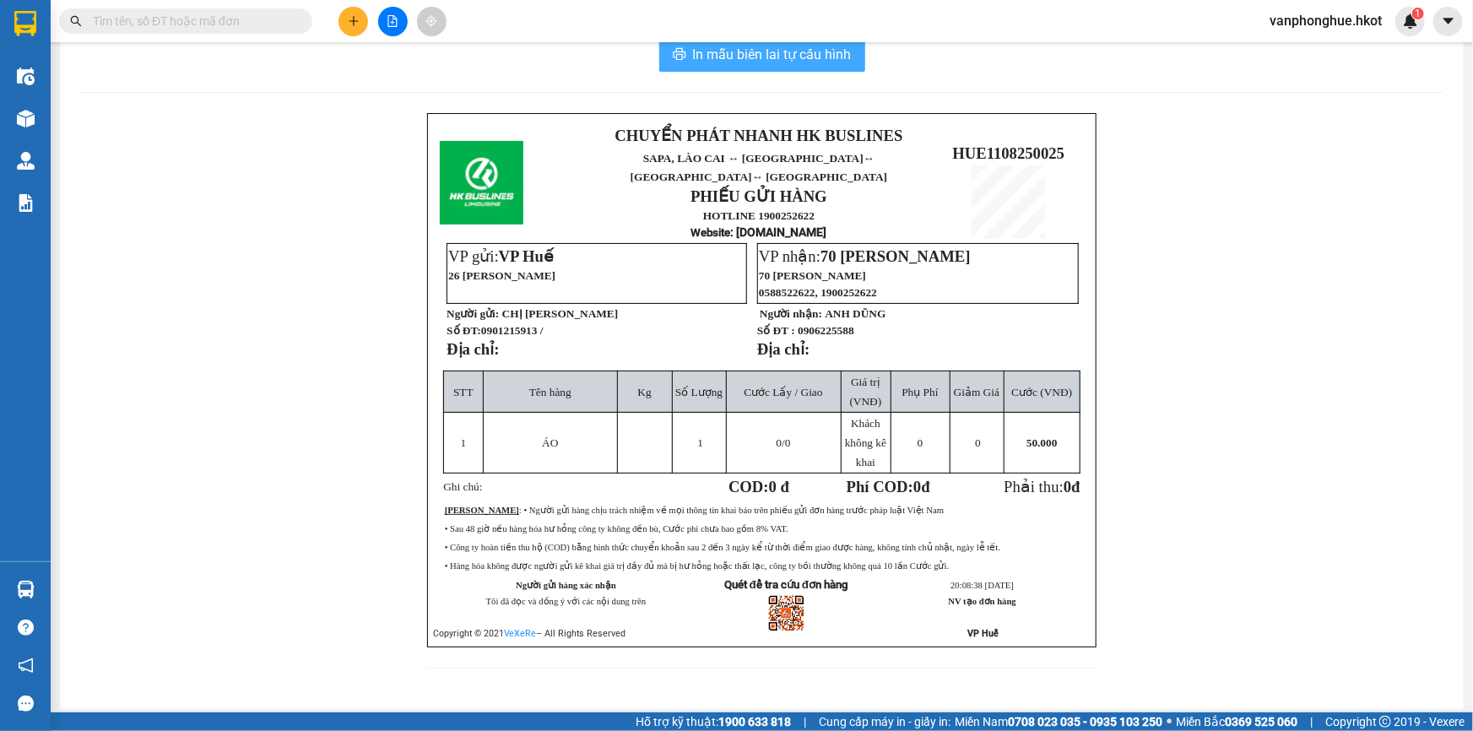
click at [775, 57] on span "In mẫu biên lai tự cấu hình" at bounding box center [772, 54] width 159 height 21
